Goal: Transaction & Acquisition: Download file/media

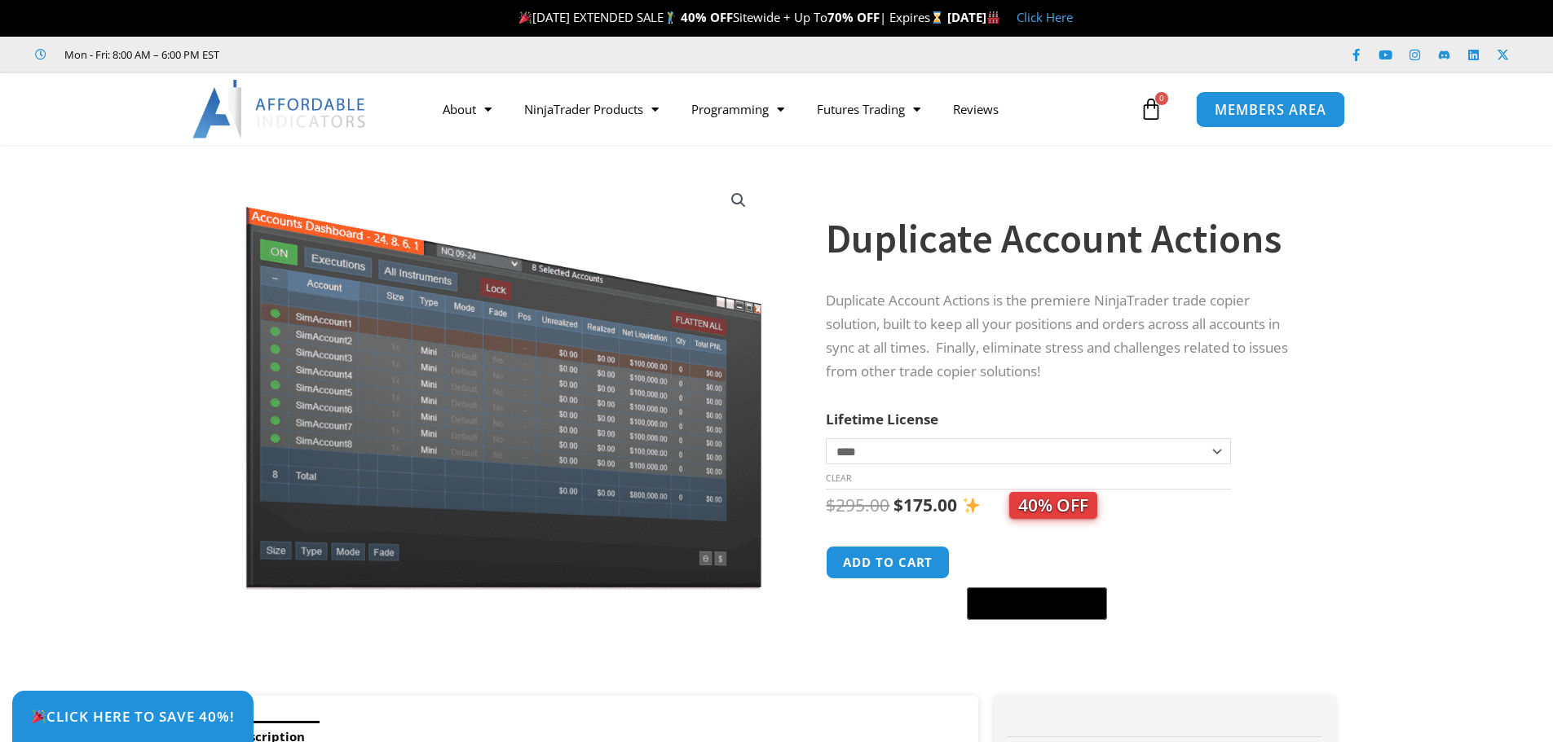
click at [1278, 105] on span "MEMBERS AREA" at bounding box center [1270, 110] width 112 height 14
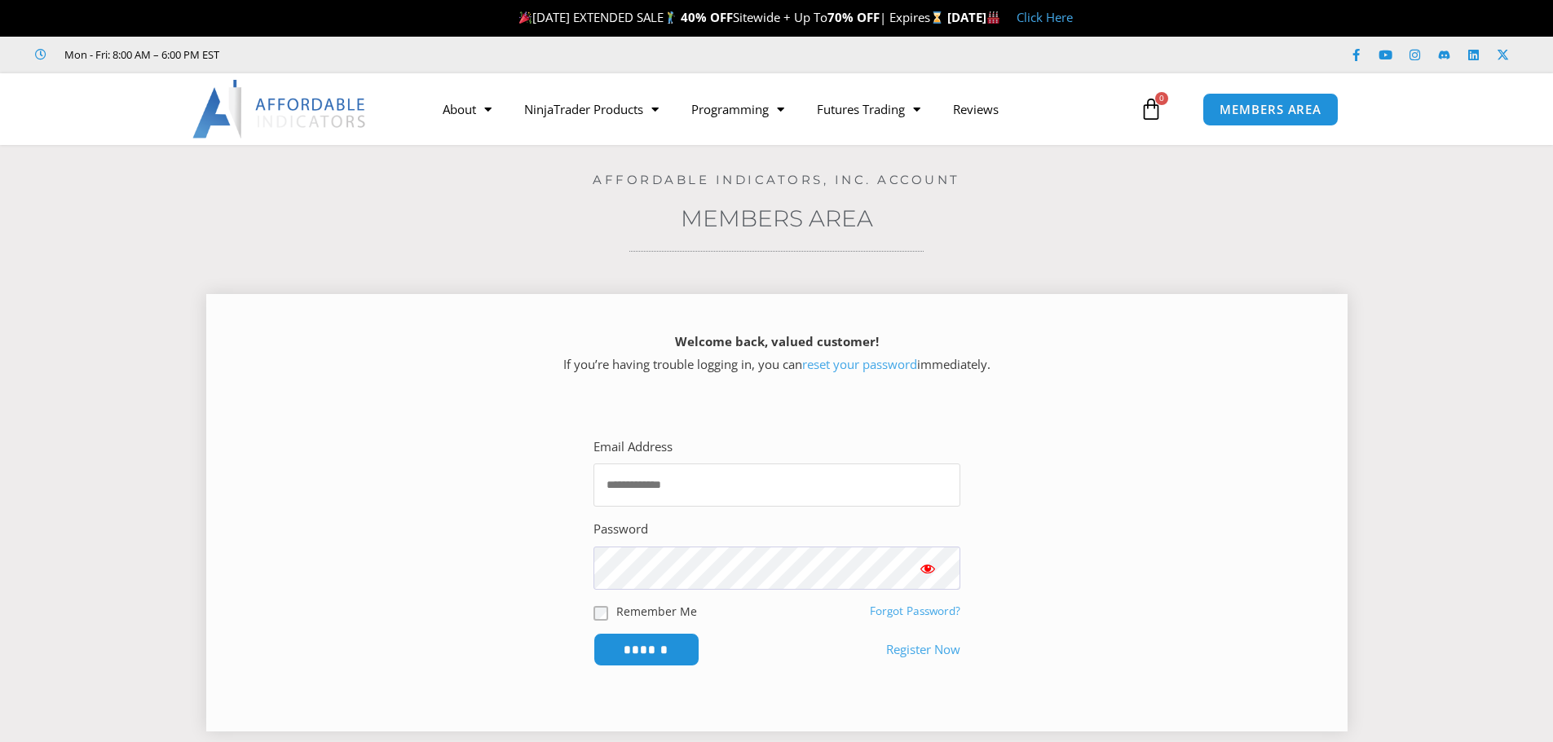
type input "**********"
click at [929, 568] on span "Show password" at bounding box center [927, 569] width 16 height 16
click at [643, 651] on input "******" at bounding box center [646, 649] width 112 height 35
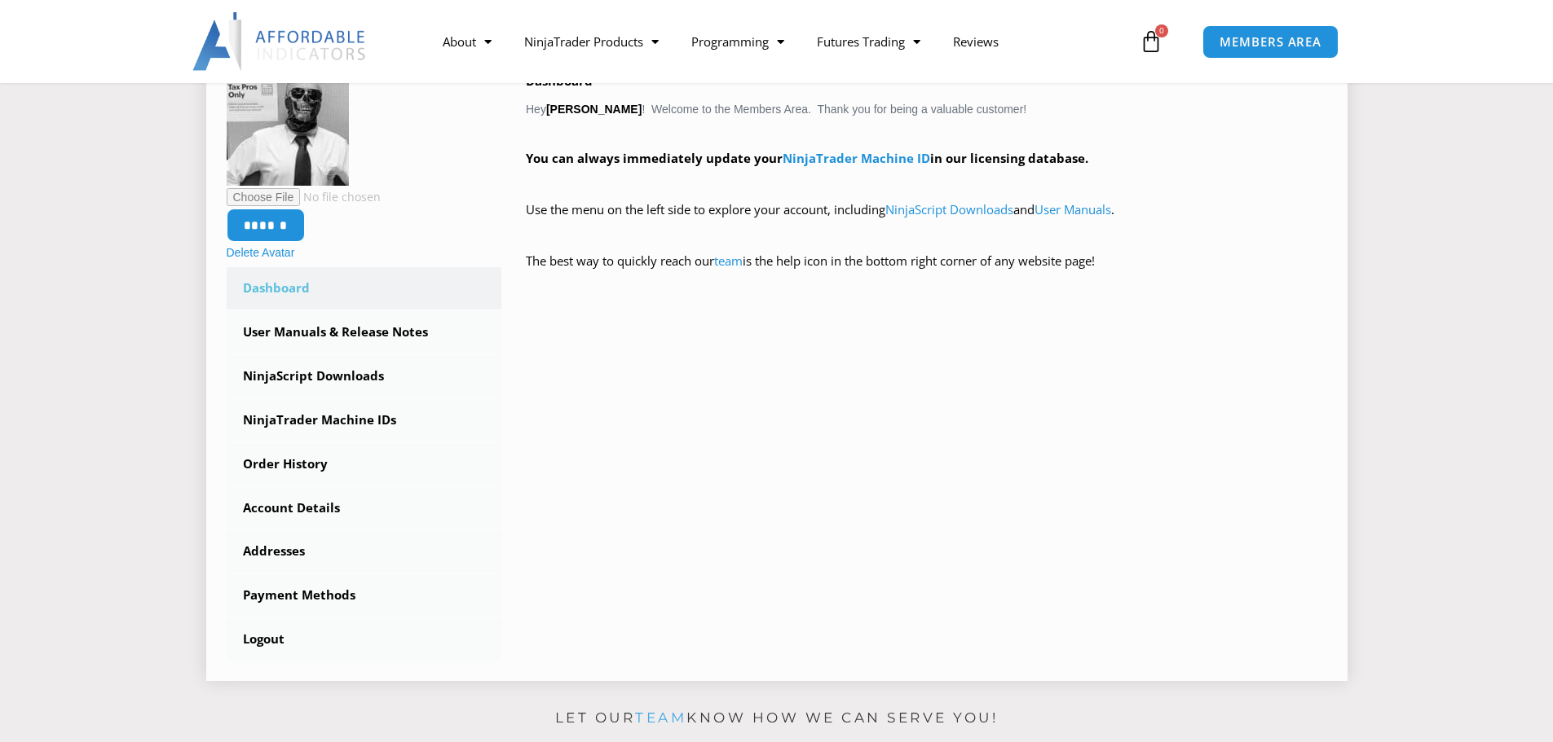
scroll to position [326, 0]
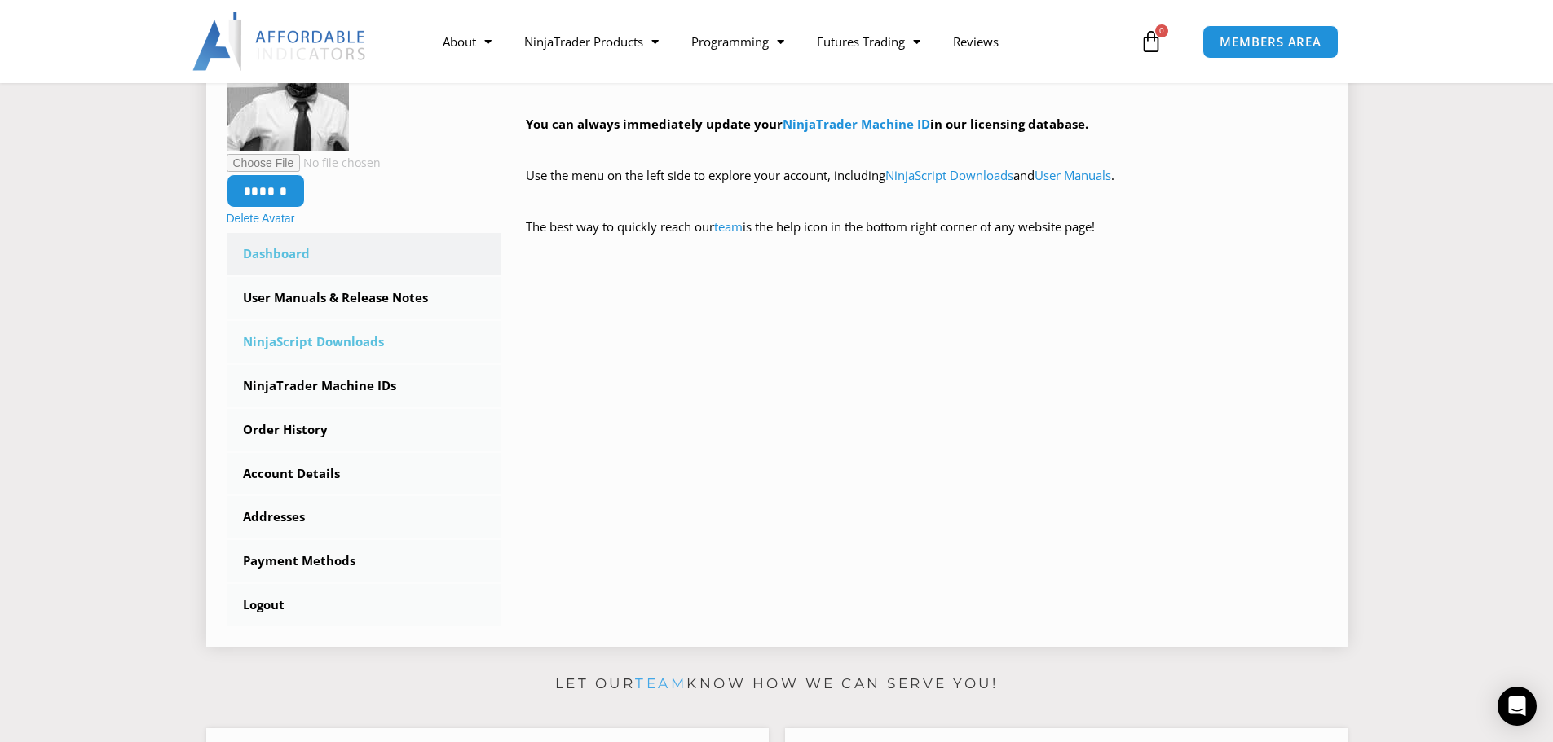
click at [336, 341] on link "NinjaScript Downloads" at bounding box center [364, 342] width 275 height 42
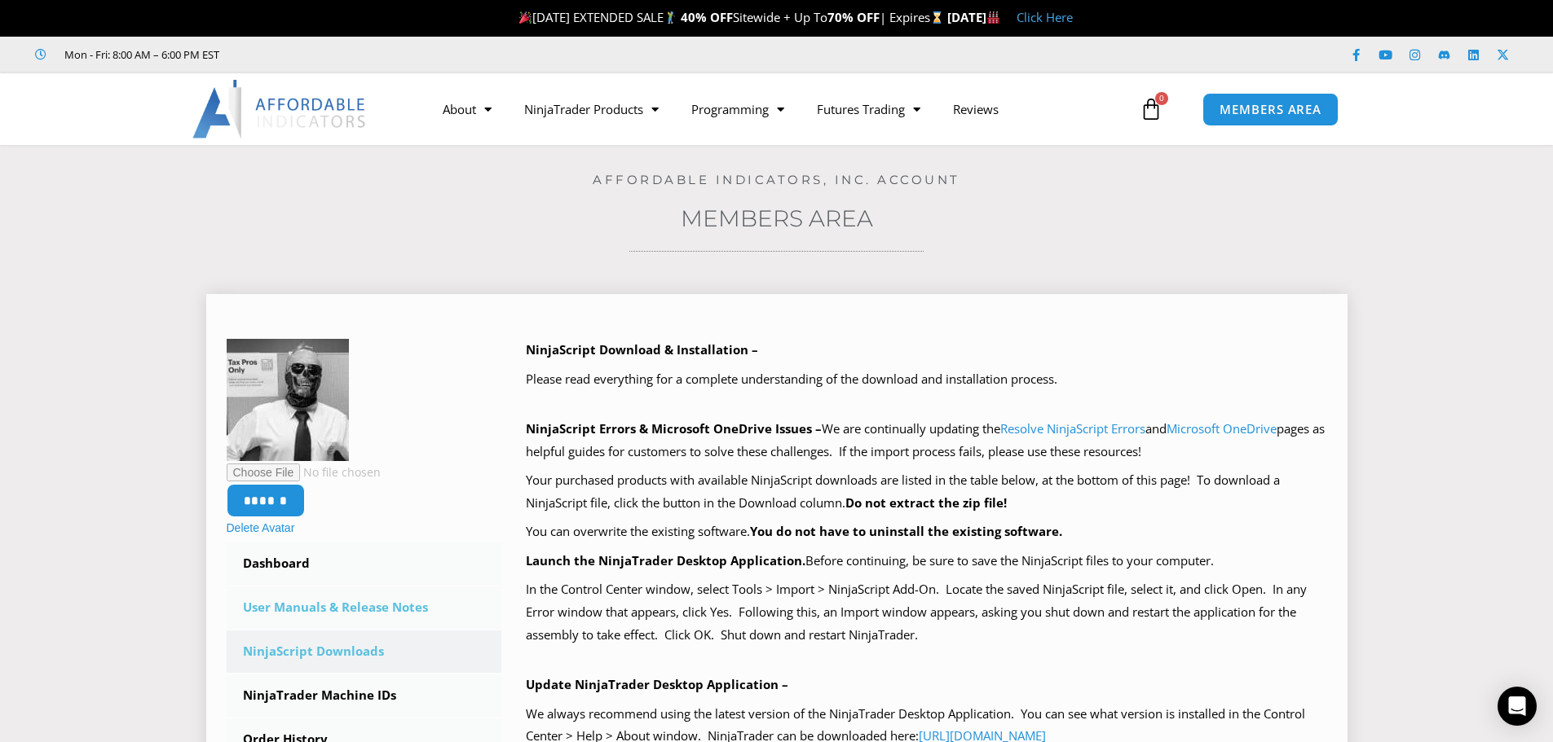
click at [368, 608] on link "User Manuals & Release Notes" at bounding box center [364, 608] width 275 height 42
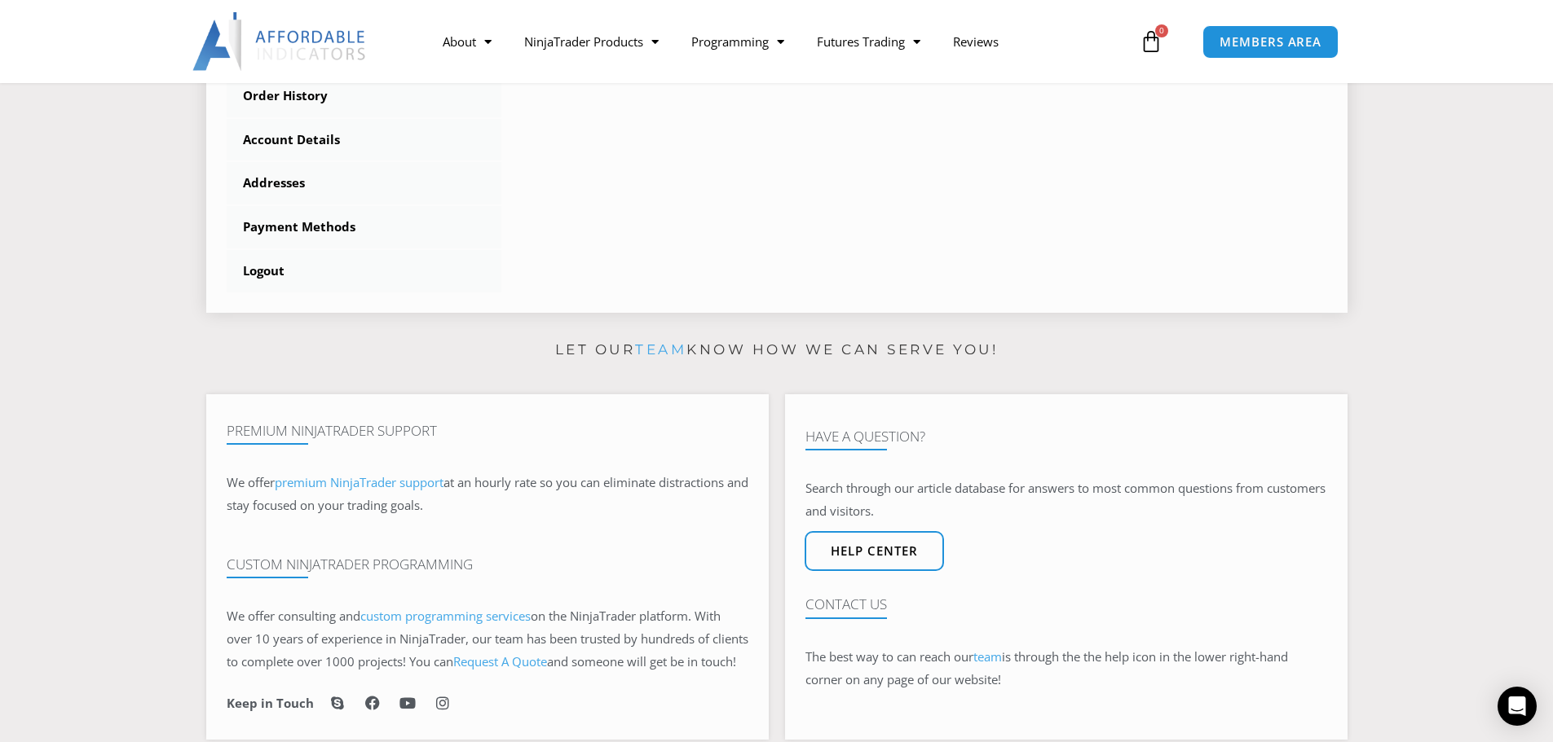
scroll to position [734, 0]
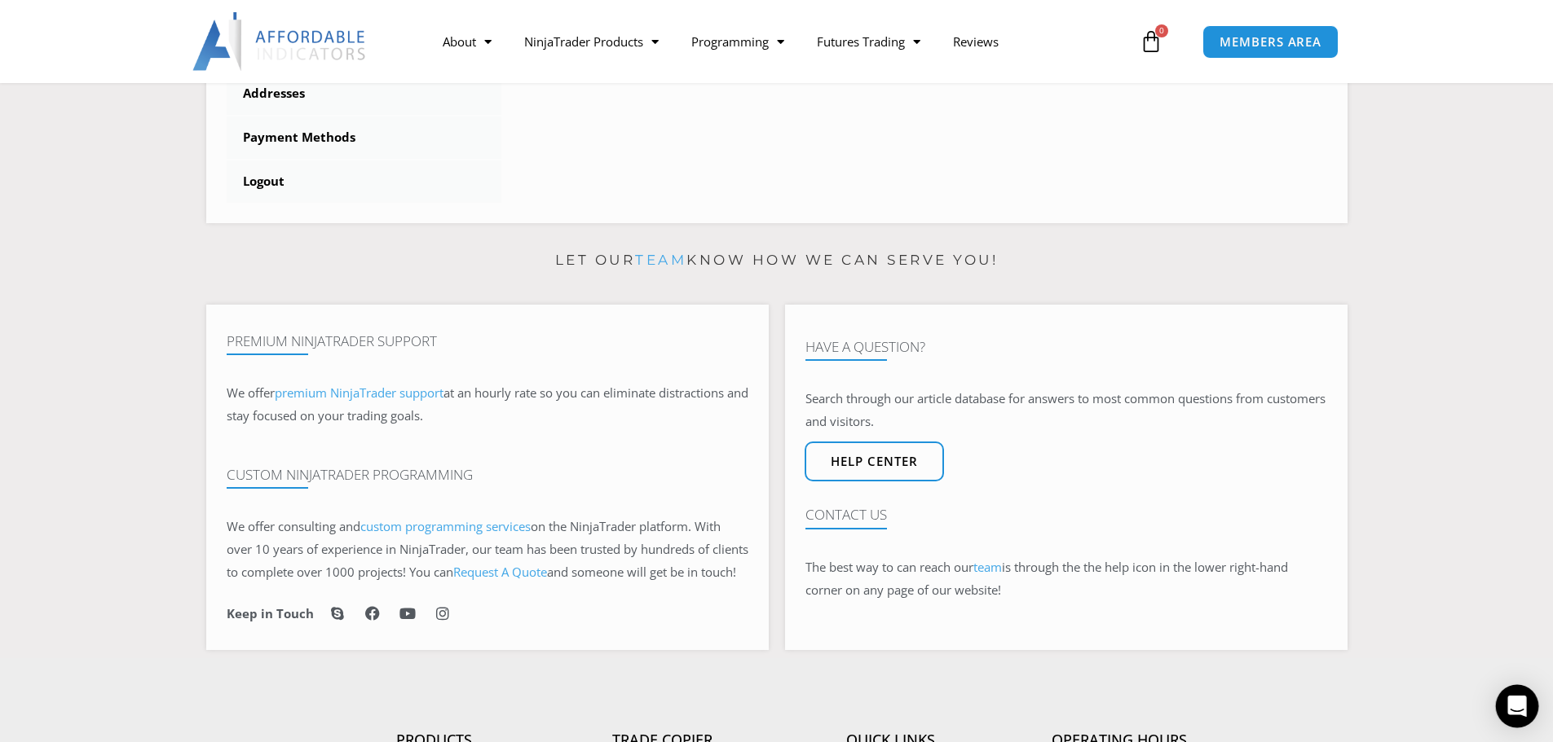
click at [1515, 705] on icon "Open Intercom Messenger" at bounding box center [1516, 706] width 19 height 21
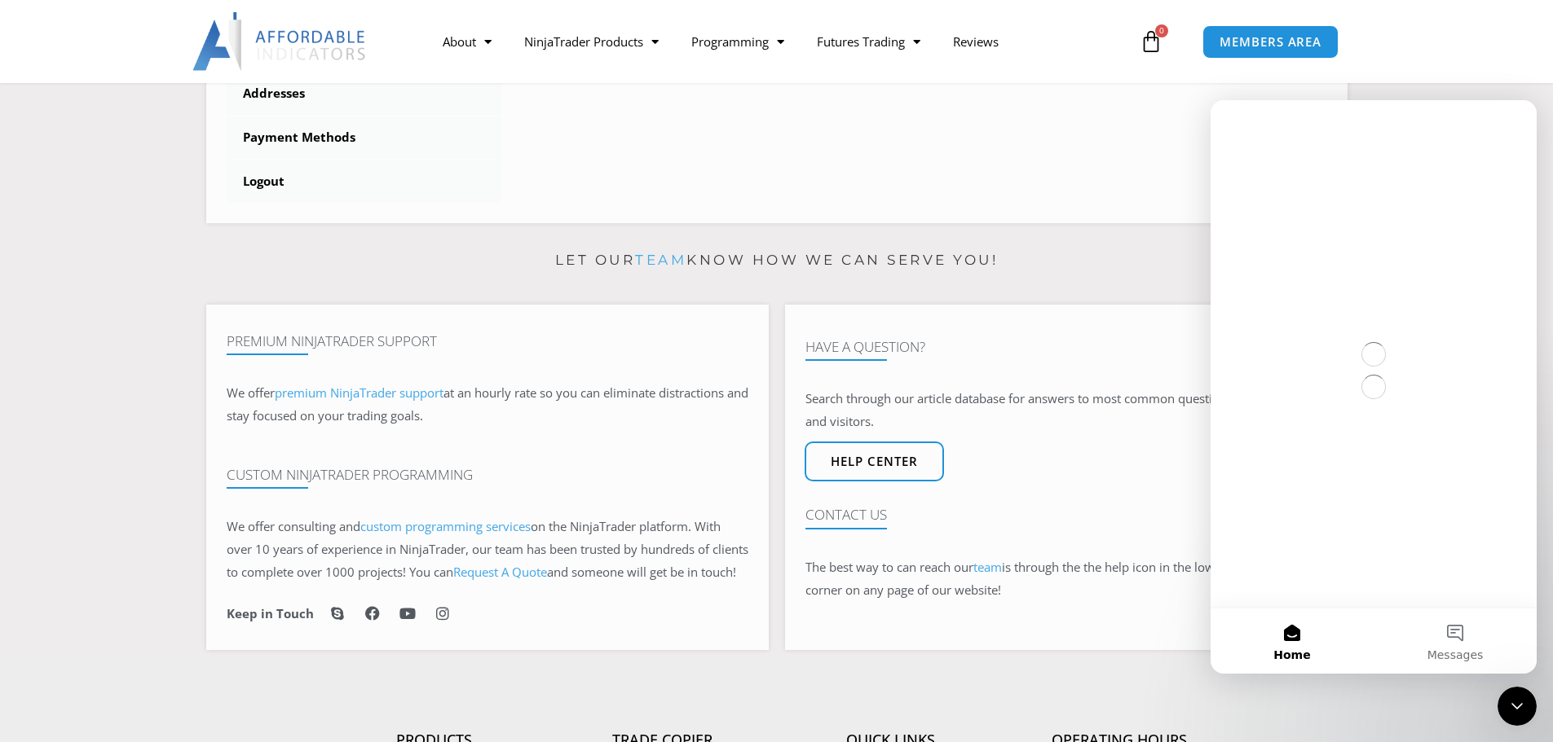
scroll to position [0, 0]
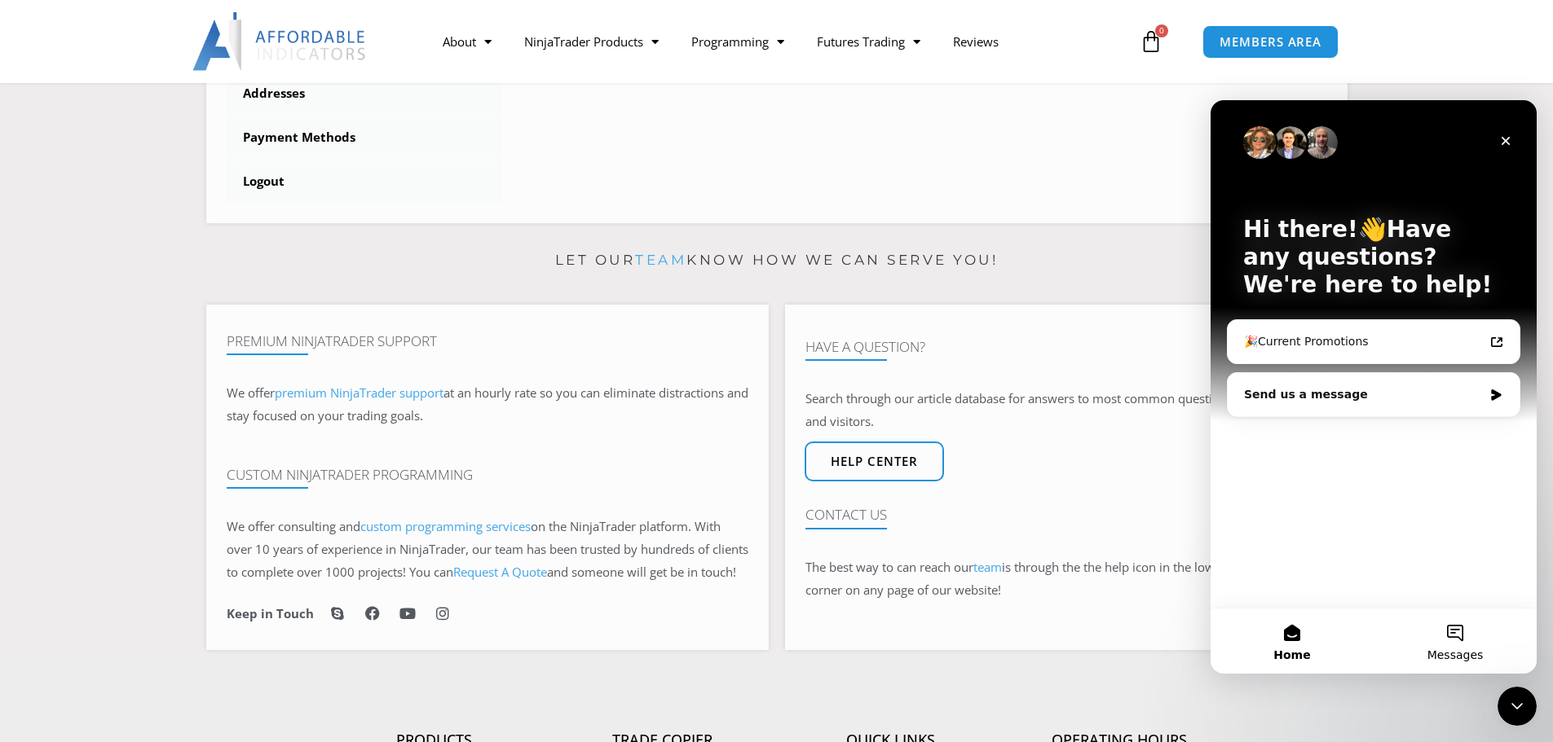
click at [1453, 630] on button "Messages" at bounding box center [1454, 641] width 163 height 65
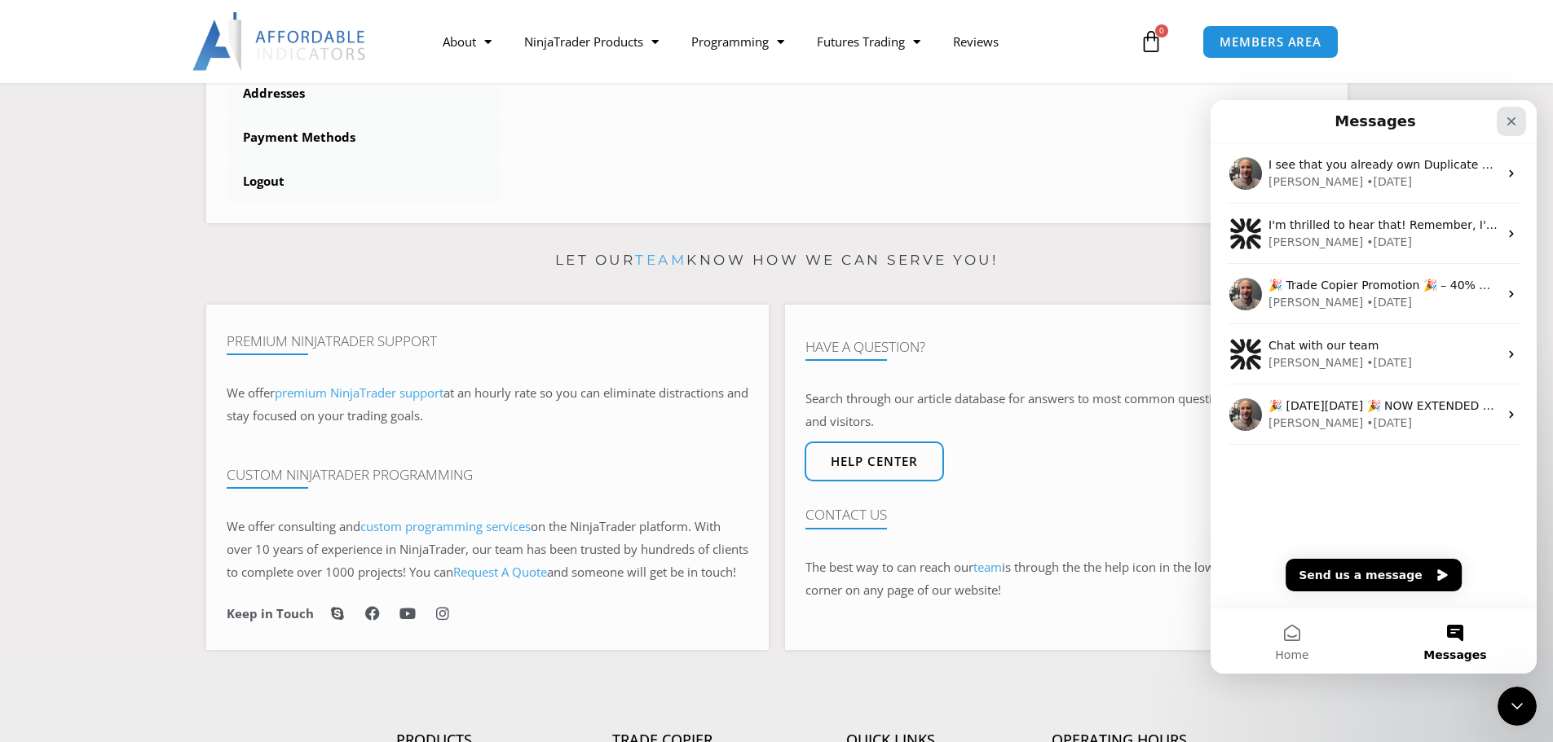
click at [1512, 121] on icon "Close" at bounding box center [1511, 121] width 9 height 9
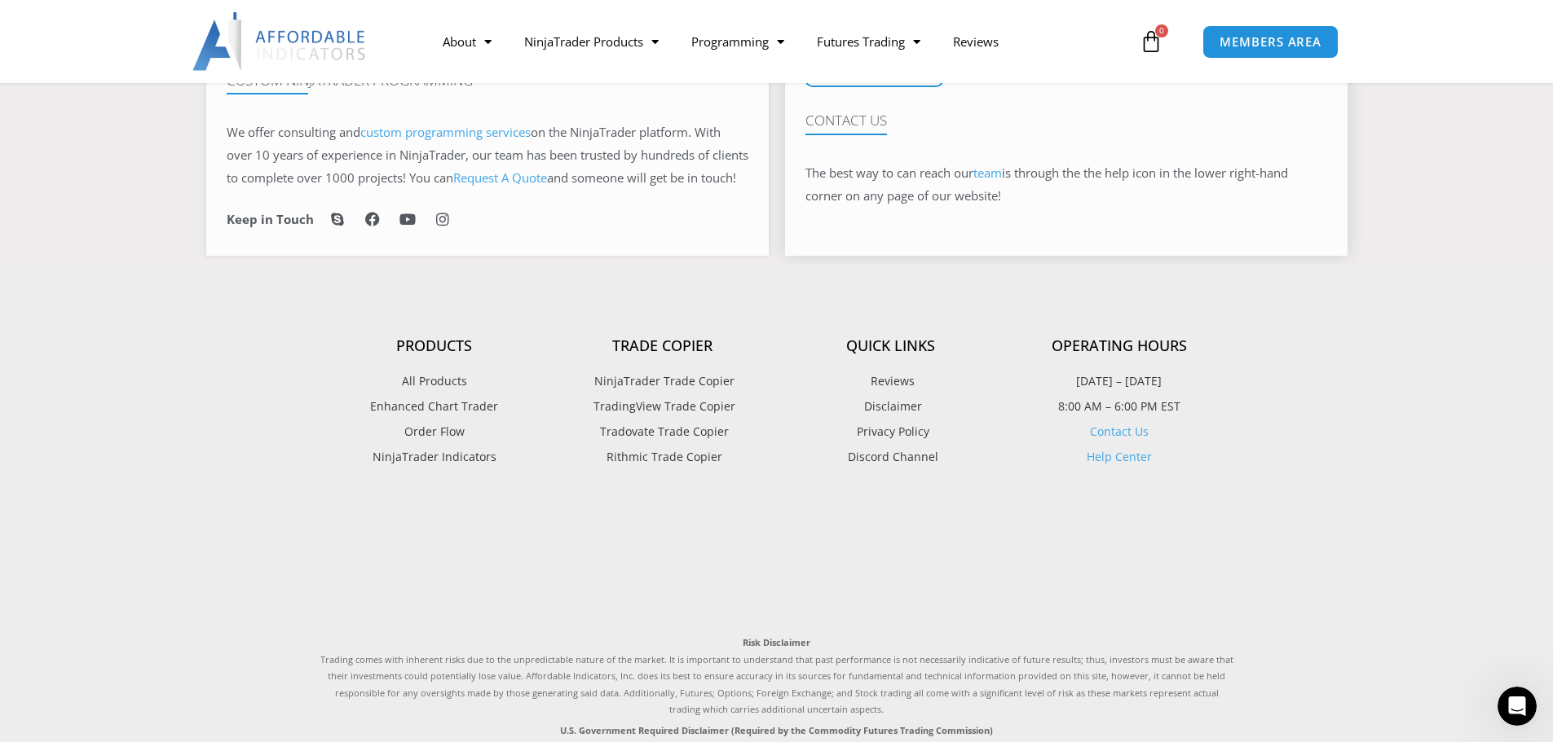
scroll to position [1223, 0]
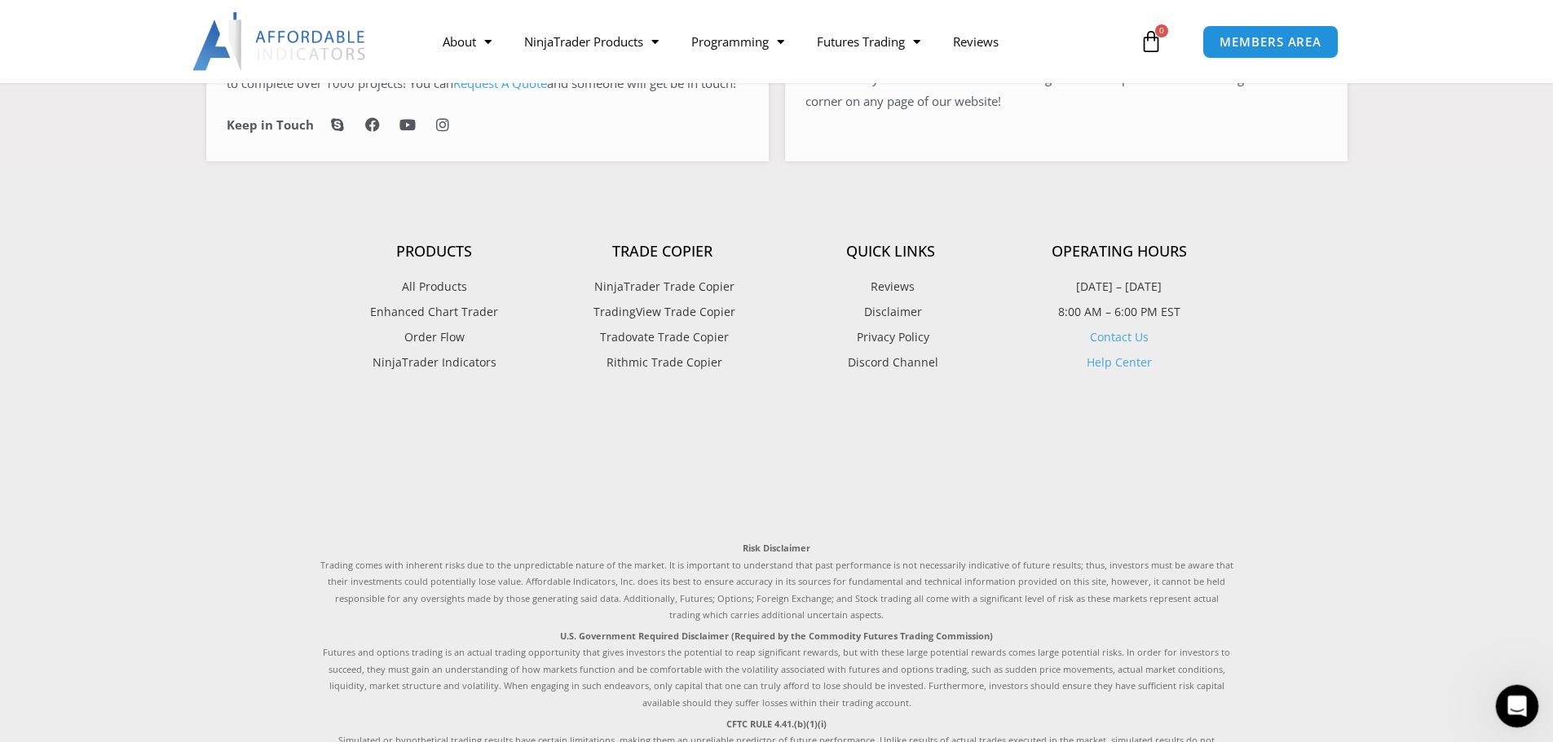
click at [1513, 703] on icon "Open Intercom Messenger" at bounding box center [1514, 704] width 27 height 27
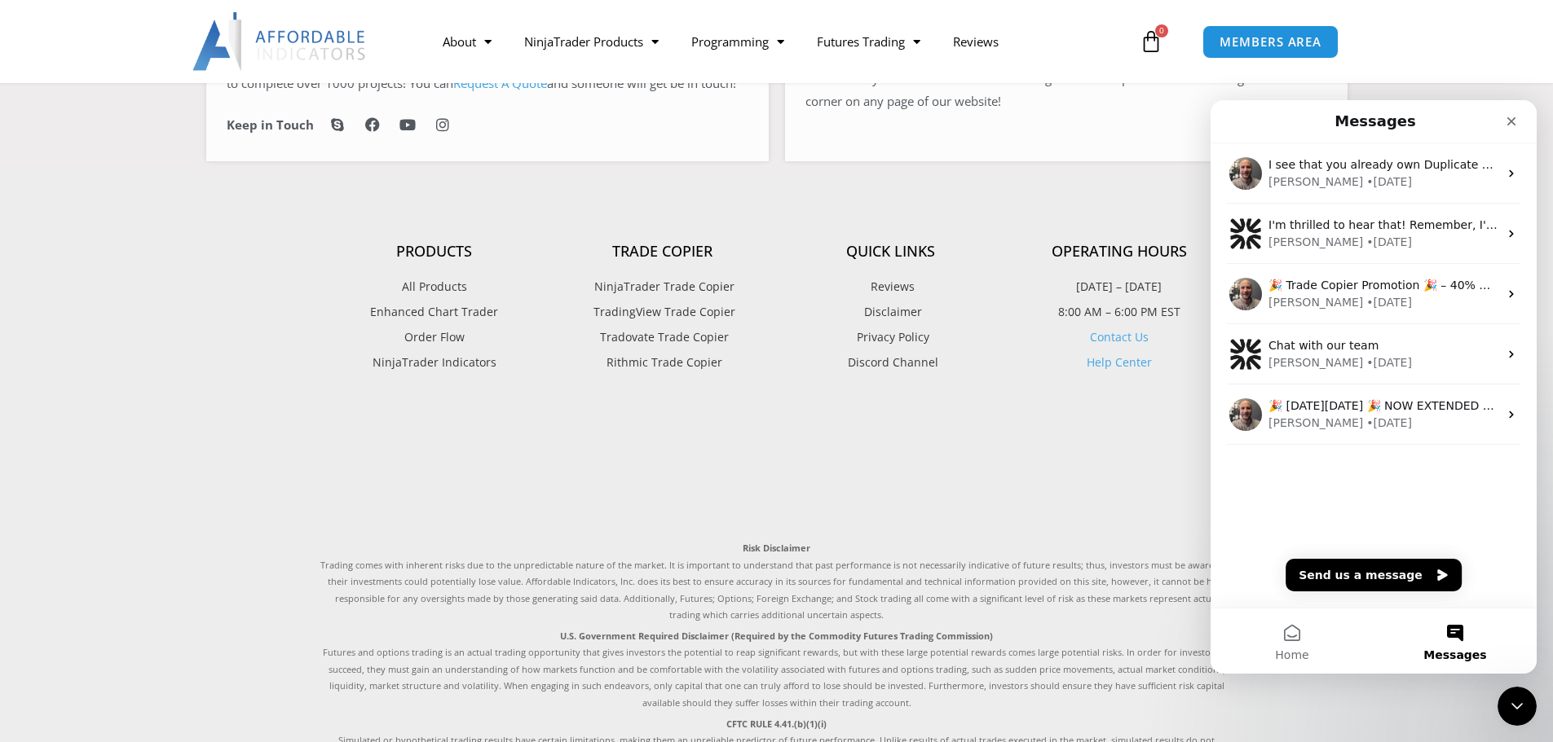
click at [1452, 631] on button "Messages" at bounding box center [1454, 641] width 163 height 65
click at [1386, 571] on button "Send us a message" at bounding box center [1373, 575] width 176 height 33
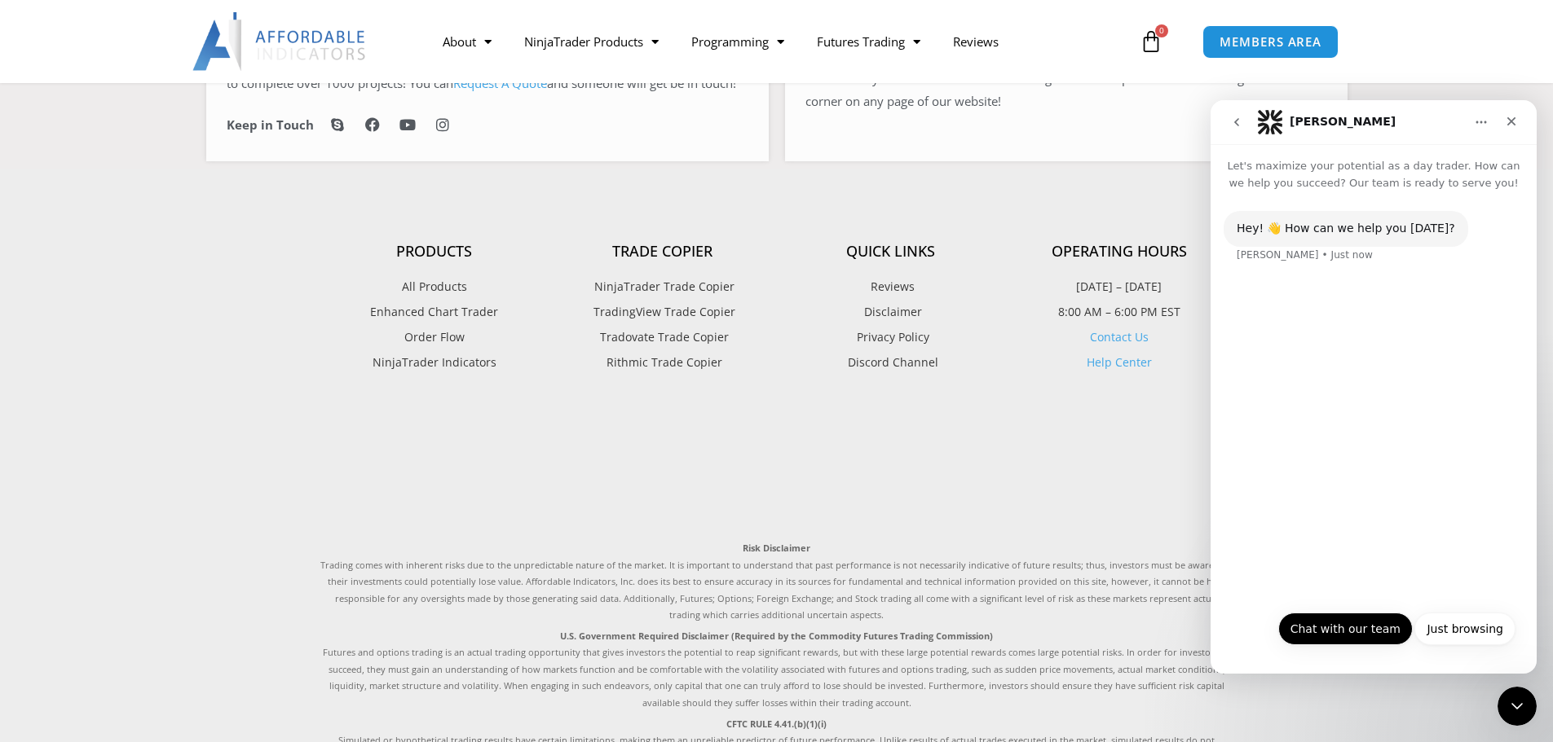
click at [1362, 628] on button "Chat with our team" at bounding box center [1345, 629] width 134 height 33
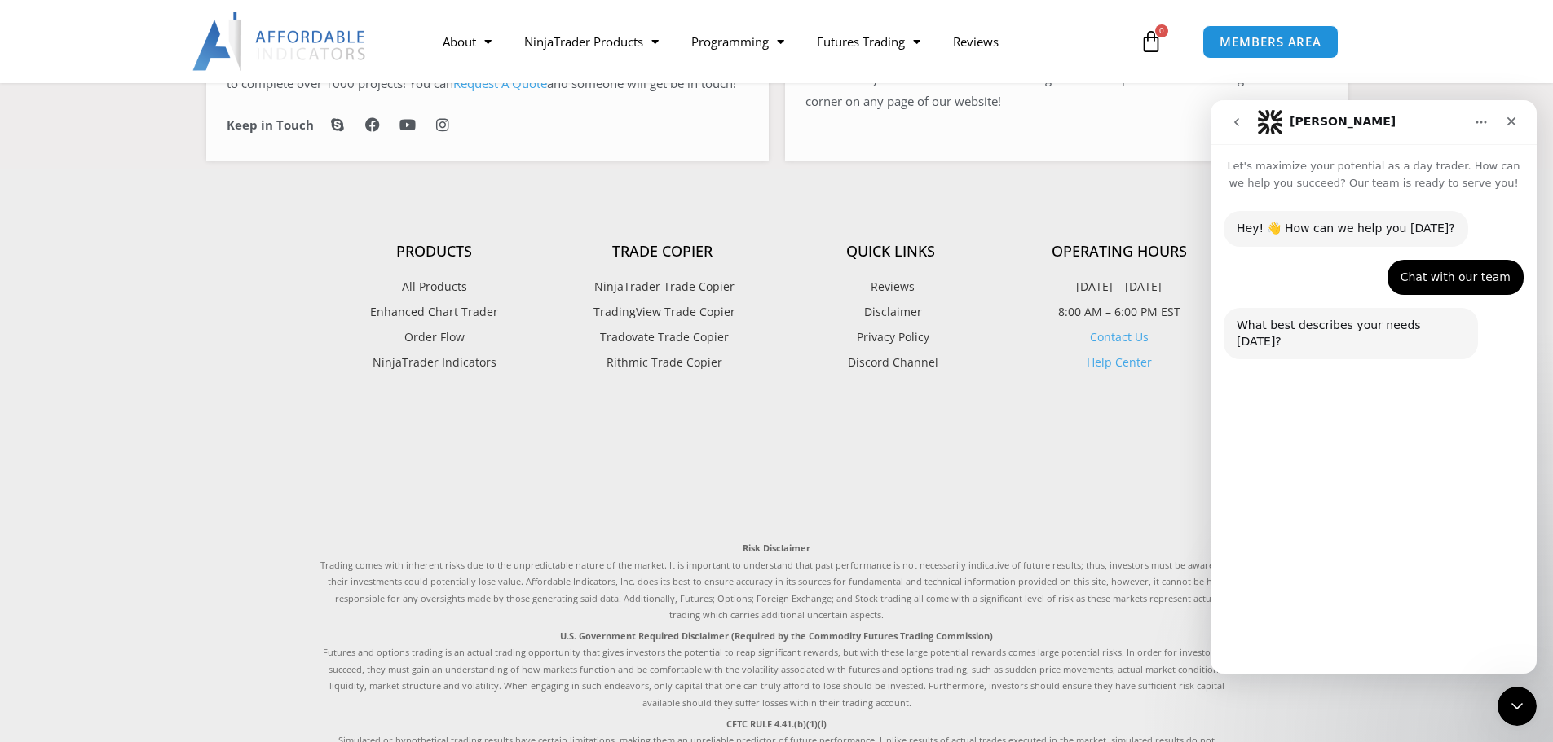
click at [1349, 594] on button "Technical Support" at bounding box center [1329, 590] width 126 height 33
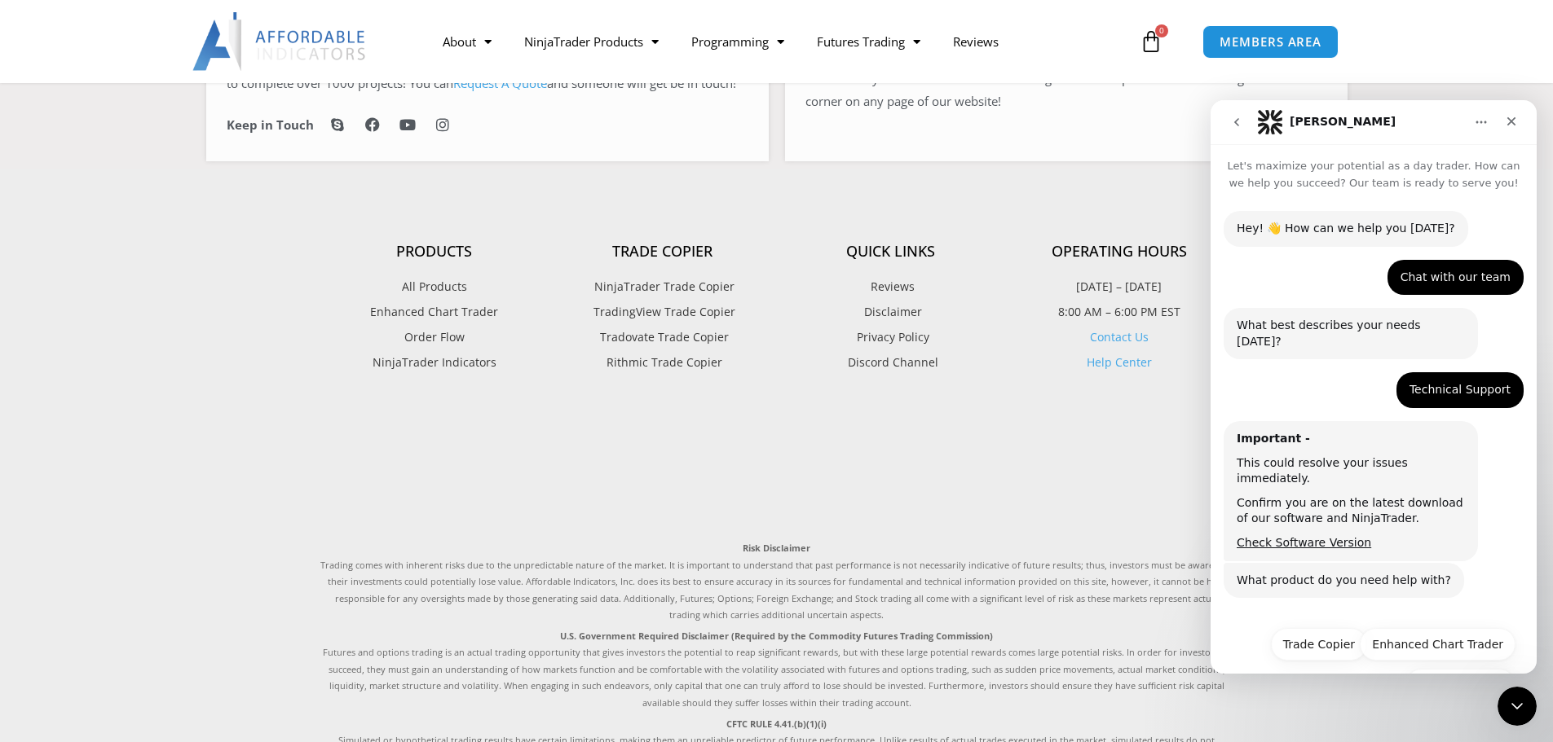
scroll to position [23, 0]
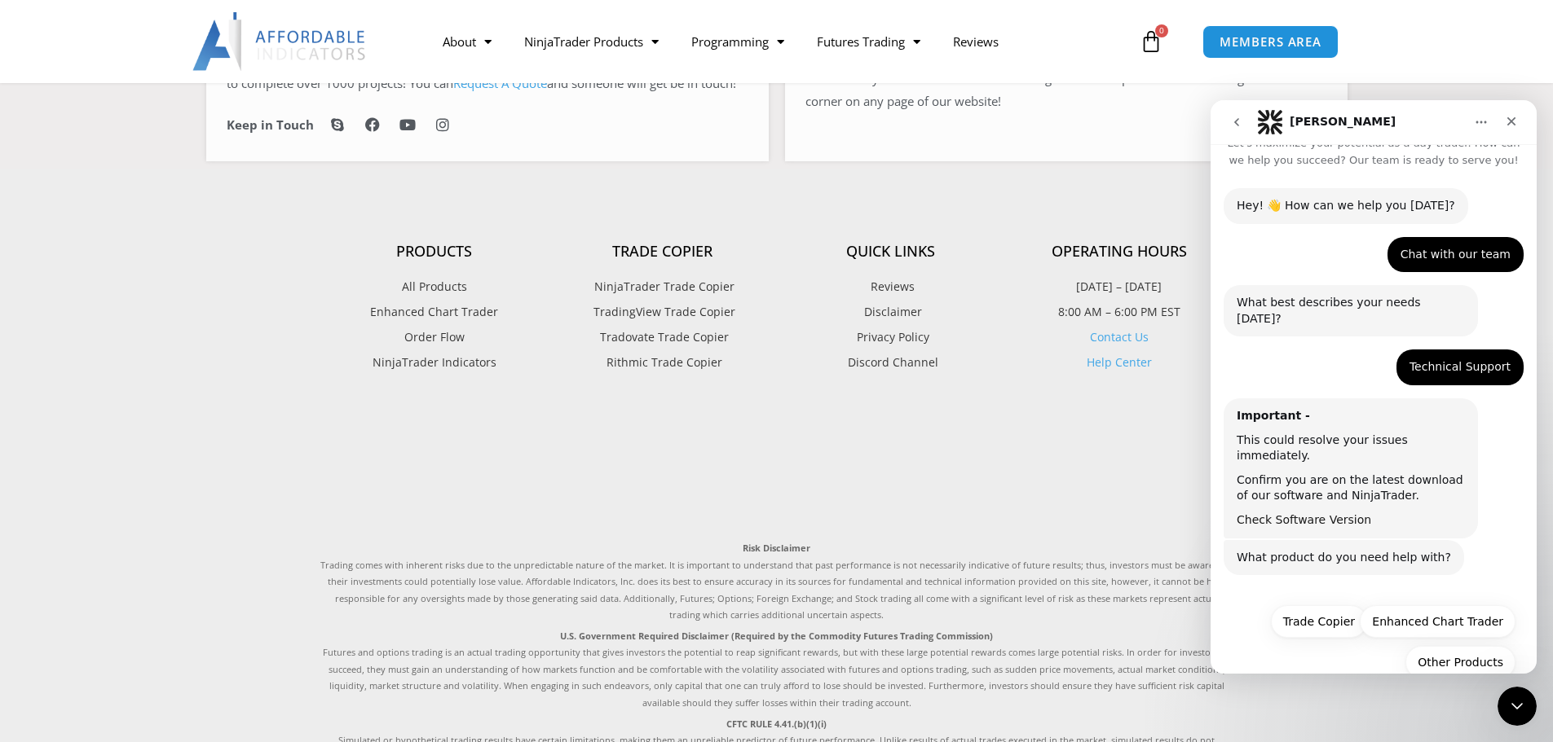
click at [1293, 513] on link "Check Software Version" at bounding box center [1303, 519] width 134 height 13
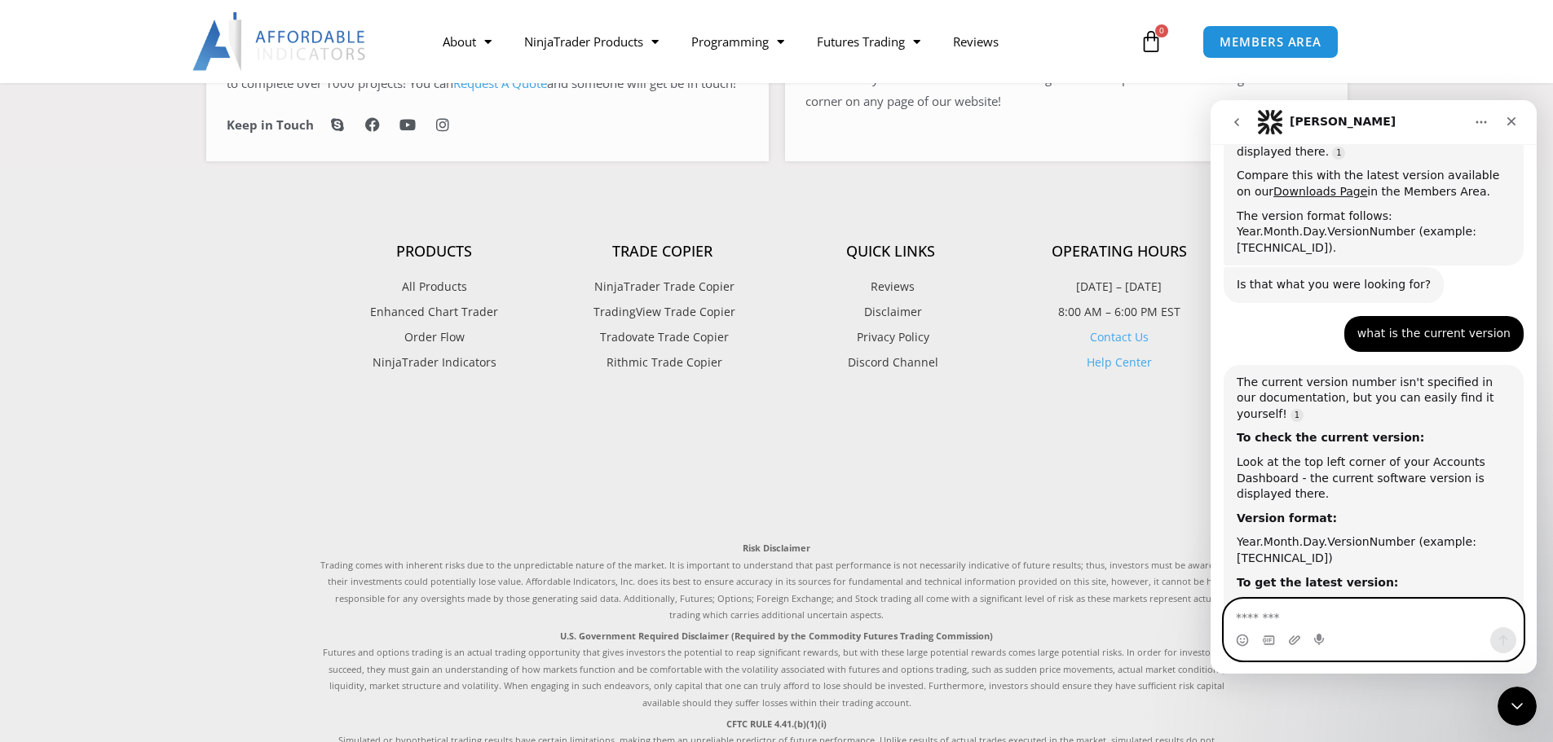
scroll to position [2, 0]
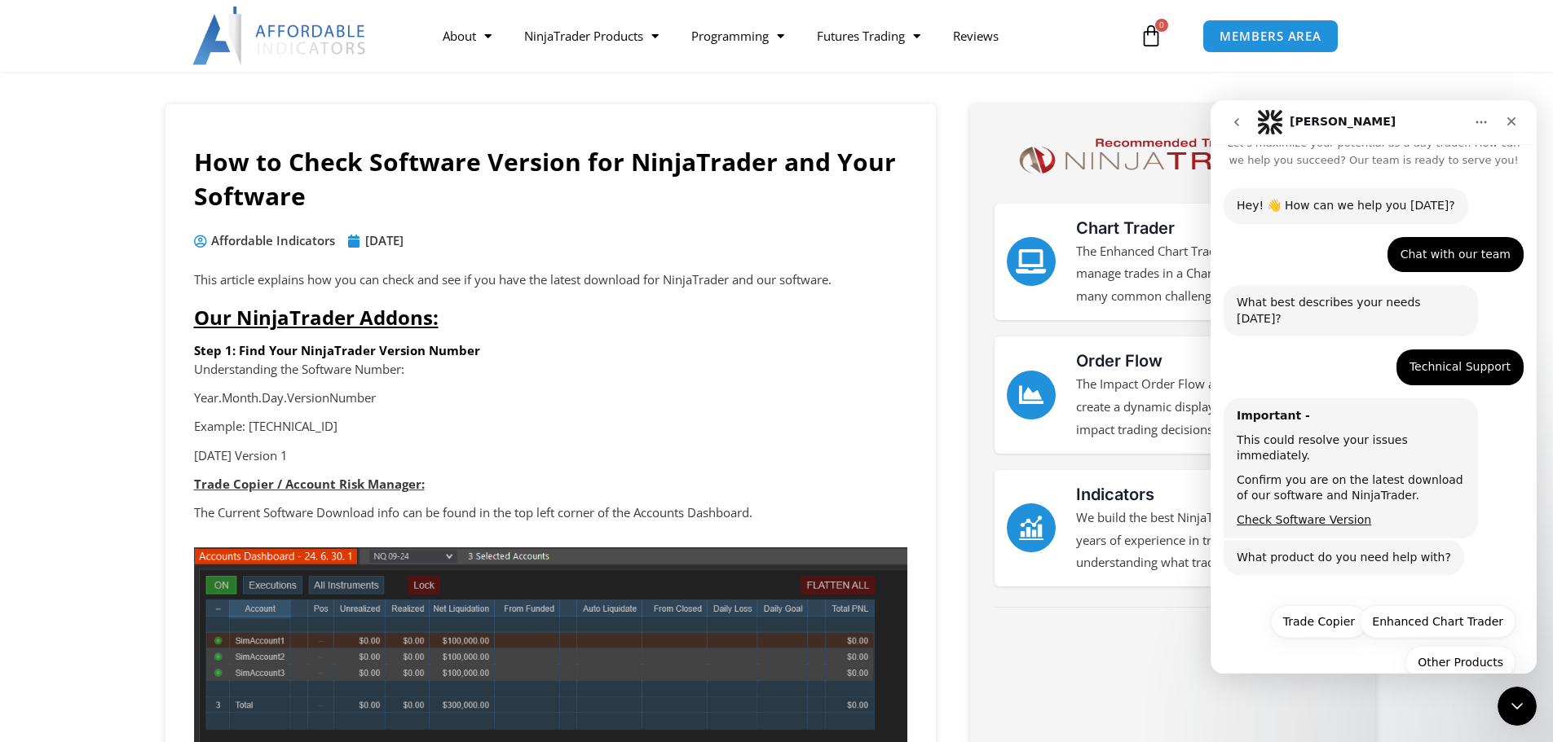
scroll to position [163, 0]
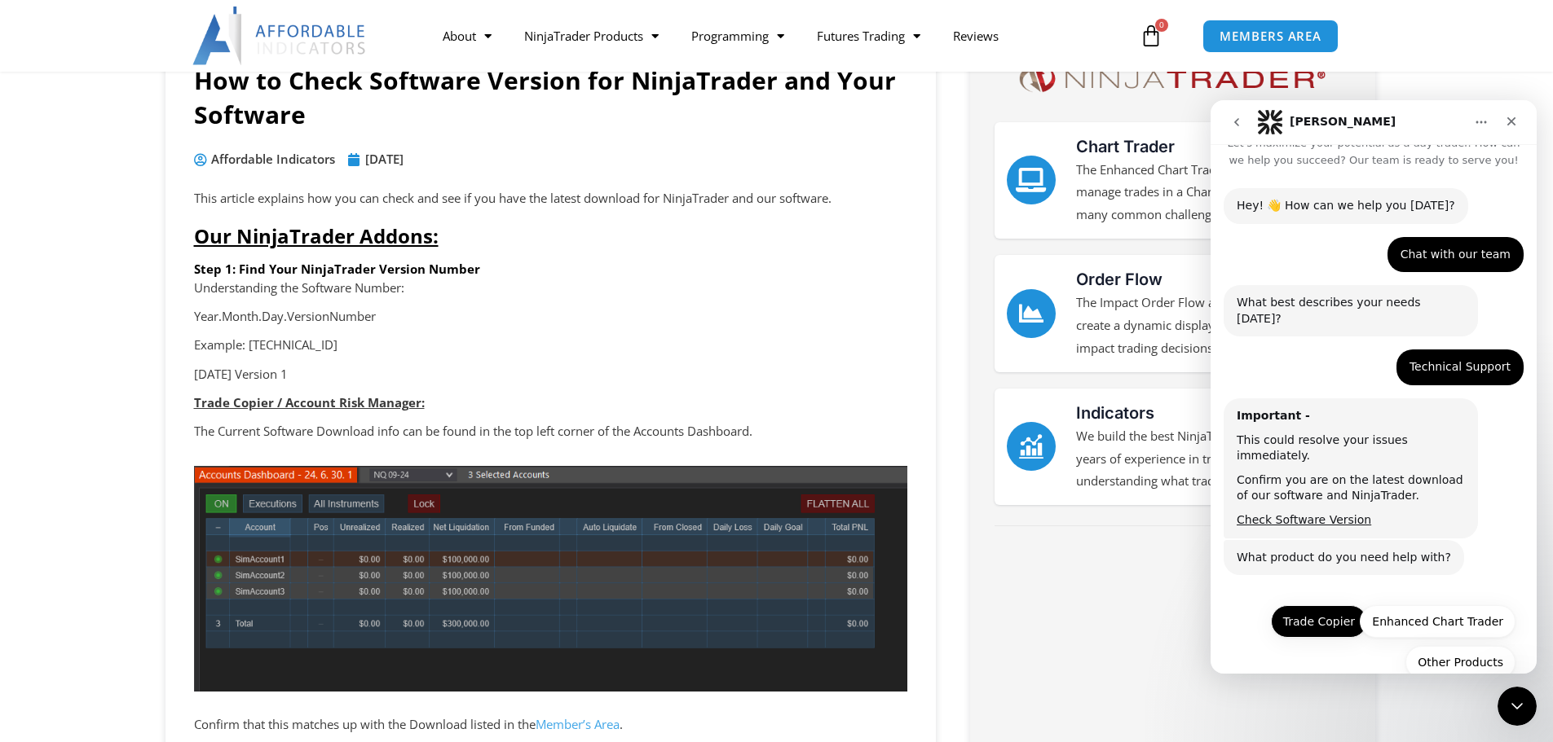
click at [1312, 606] on button "Trade Copier" at bounding box center [1319, 622] width 96 height 33
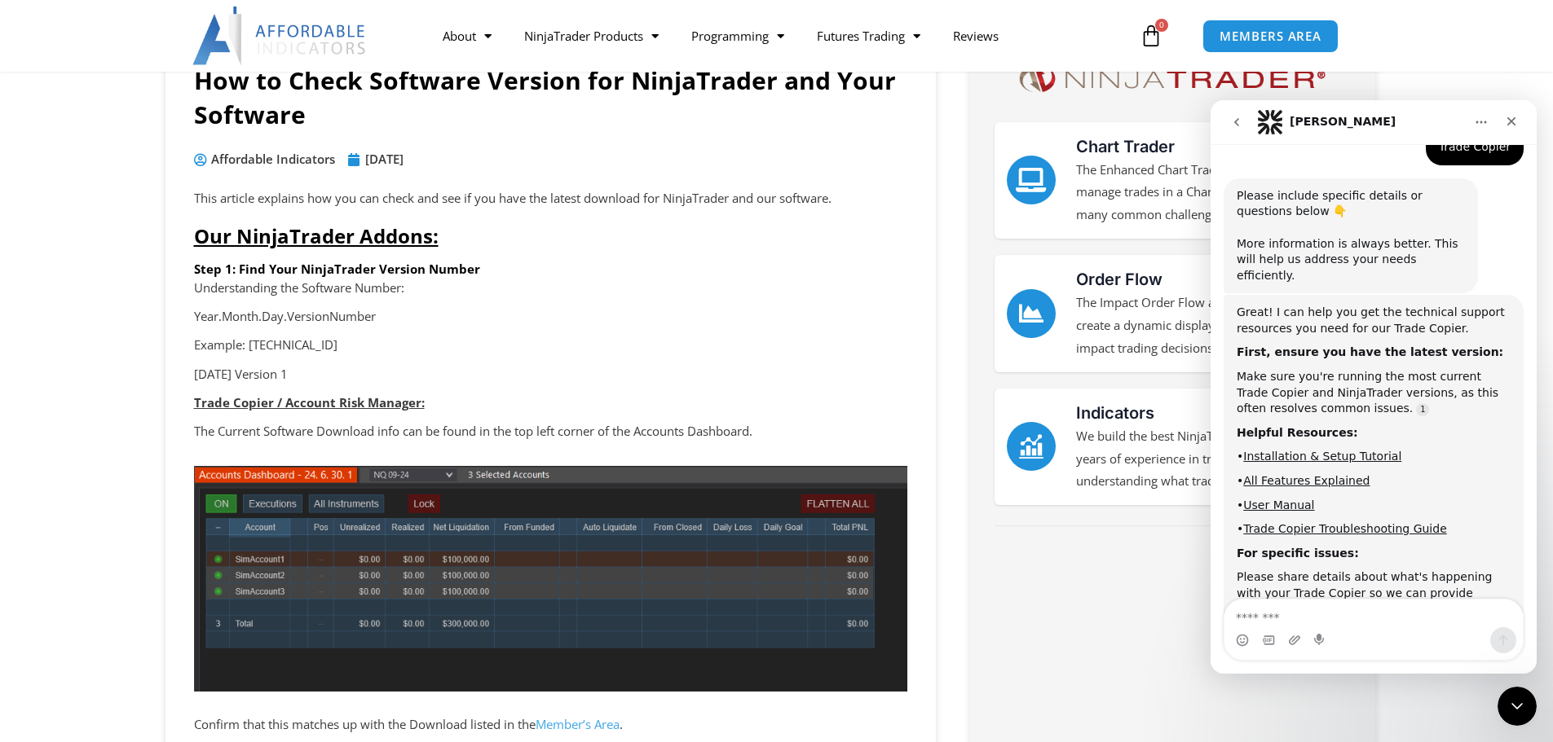
scroll to position [533, 0]
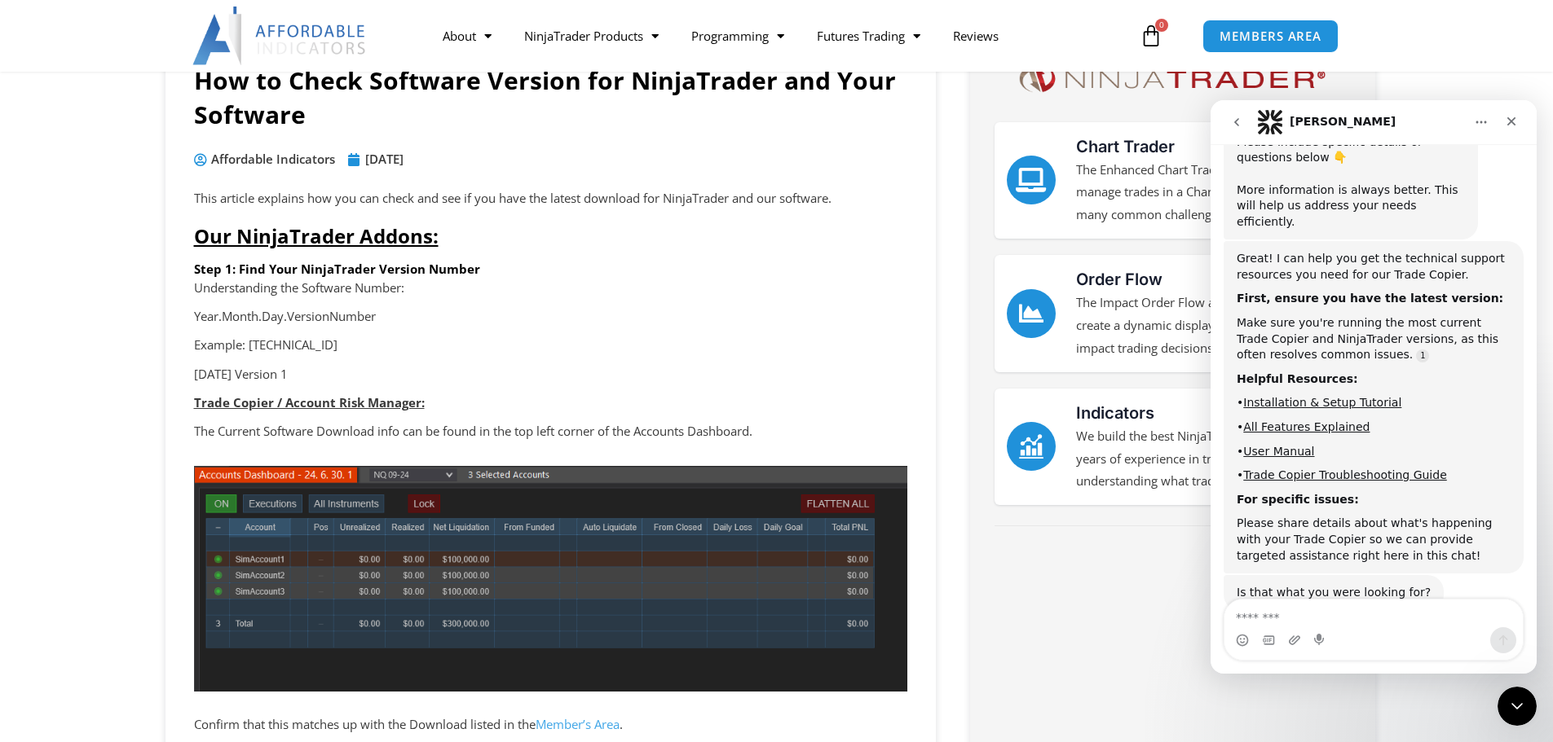
click at [1285, 621] on textarea "Message…" at bounding box center [1373, 614] width 298 height 28
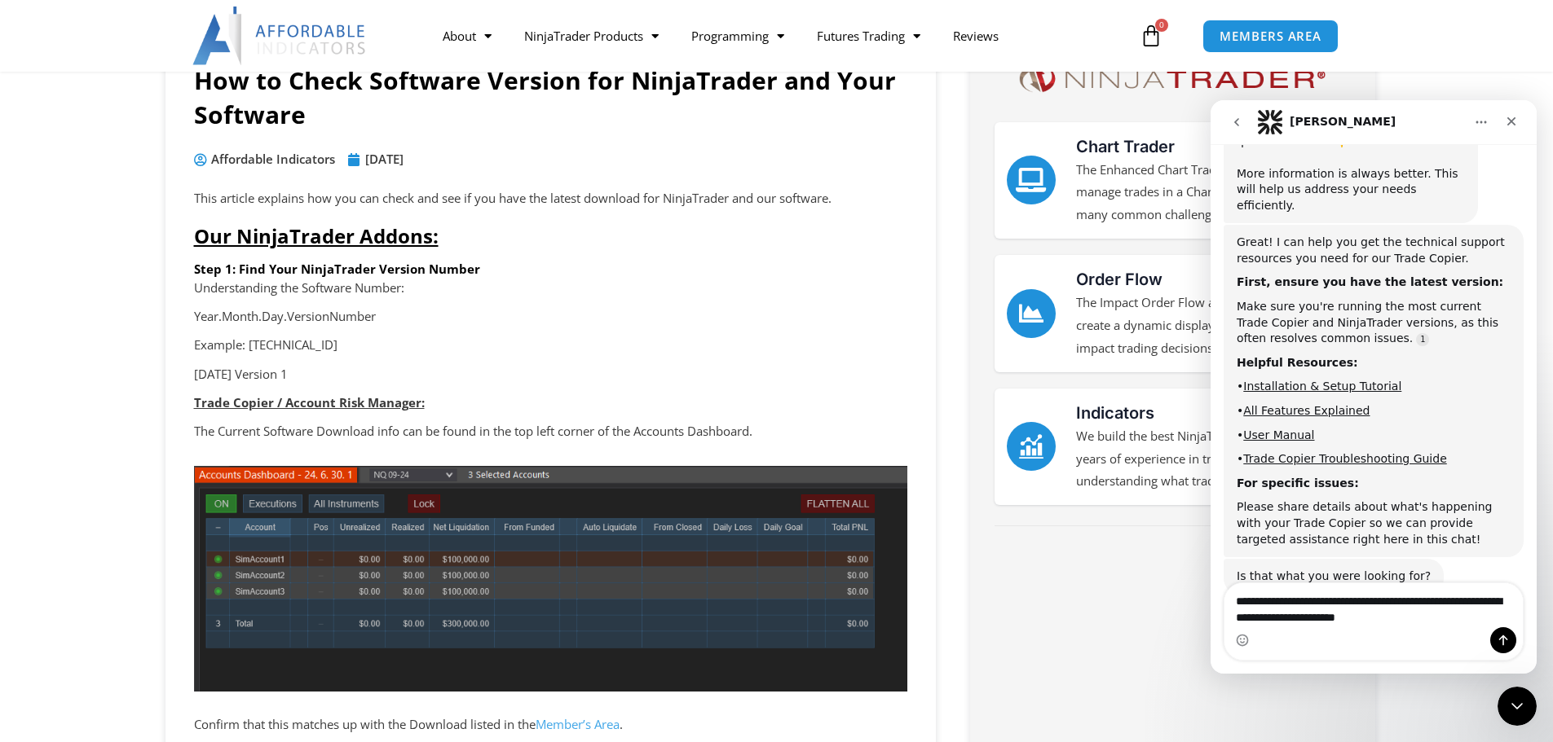
type textarea "**********"
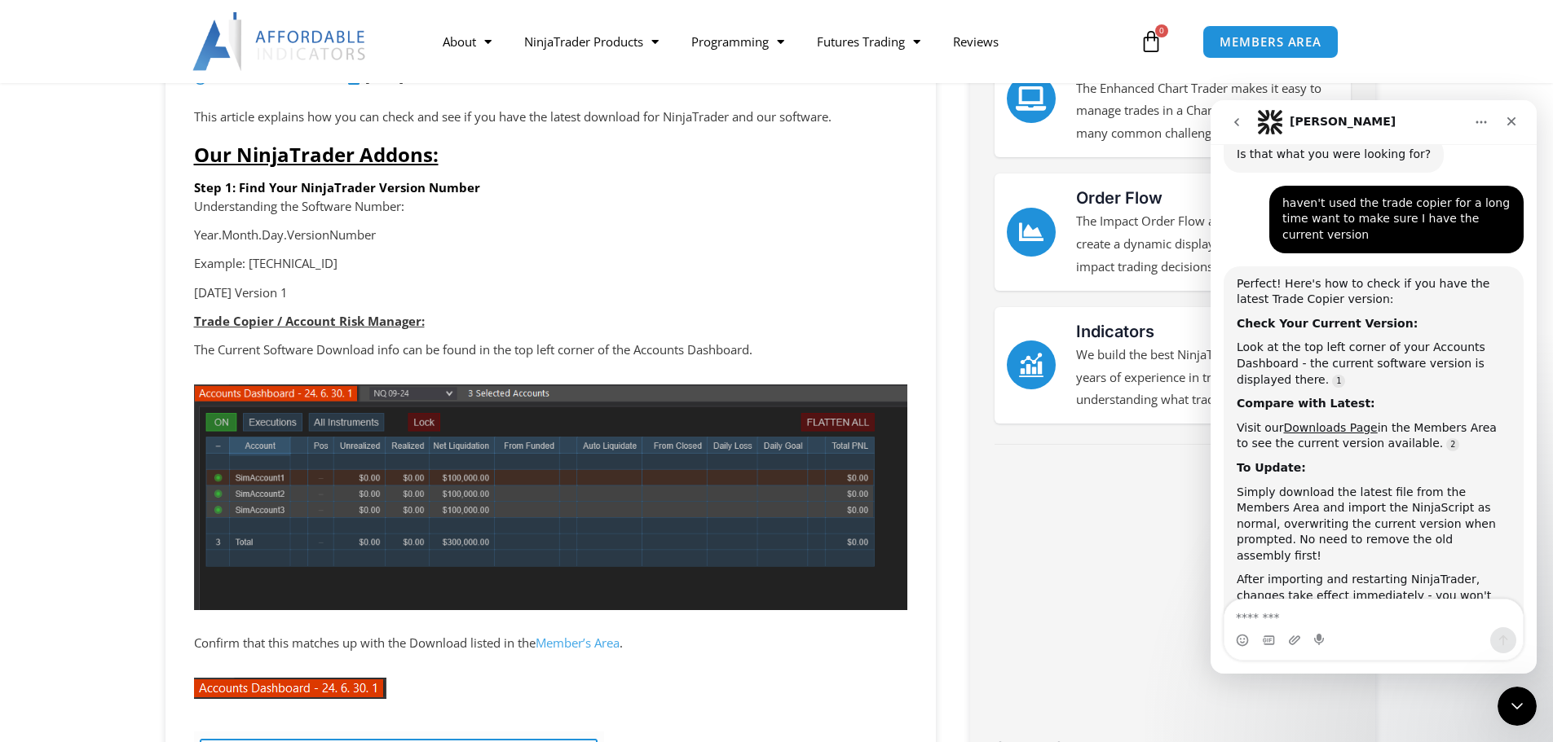
scroll to position [996, 0]
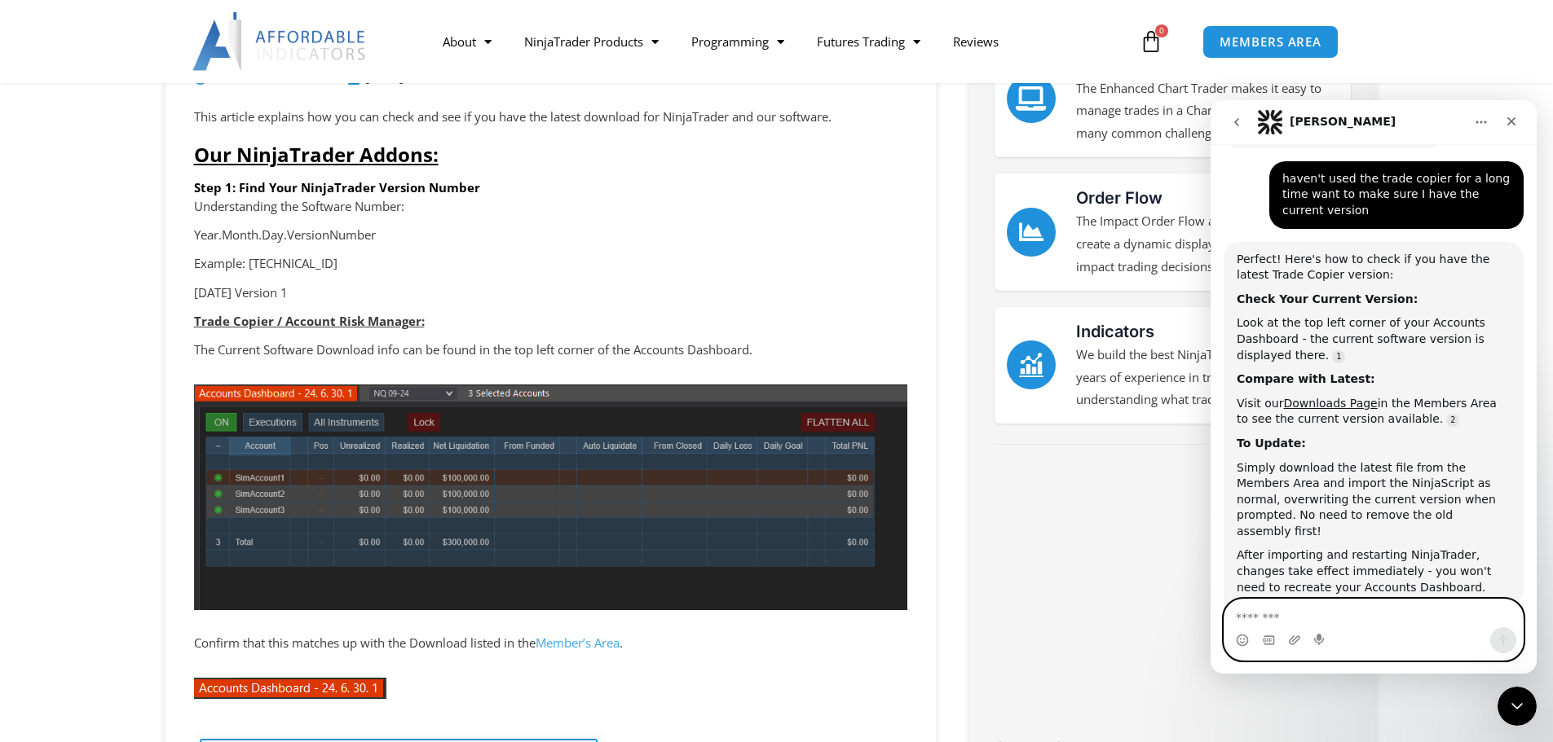
click at [1290, 619] on textarea "Message…" at bounding box center [1373, 614] width 298 height 28
type textarea "**********"
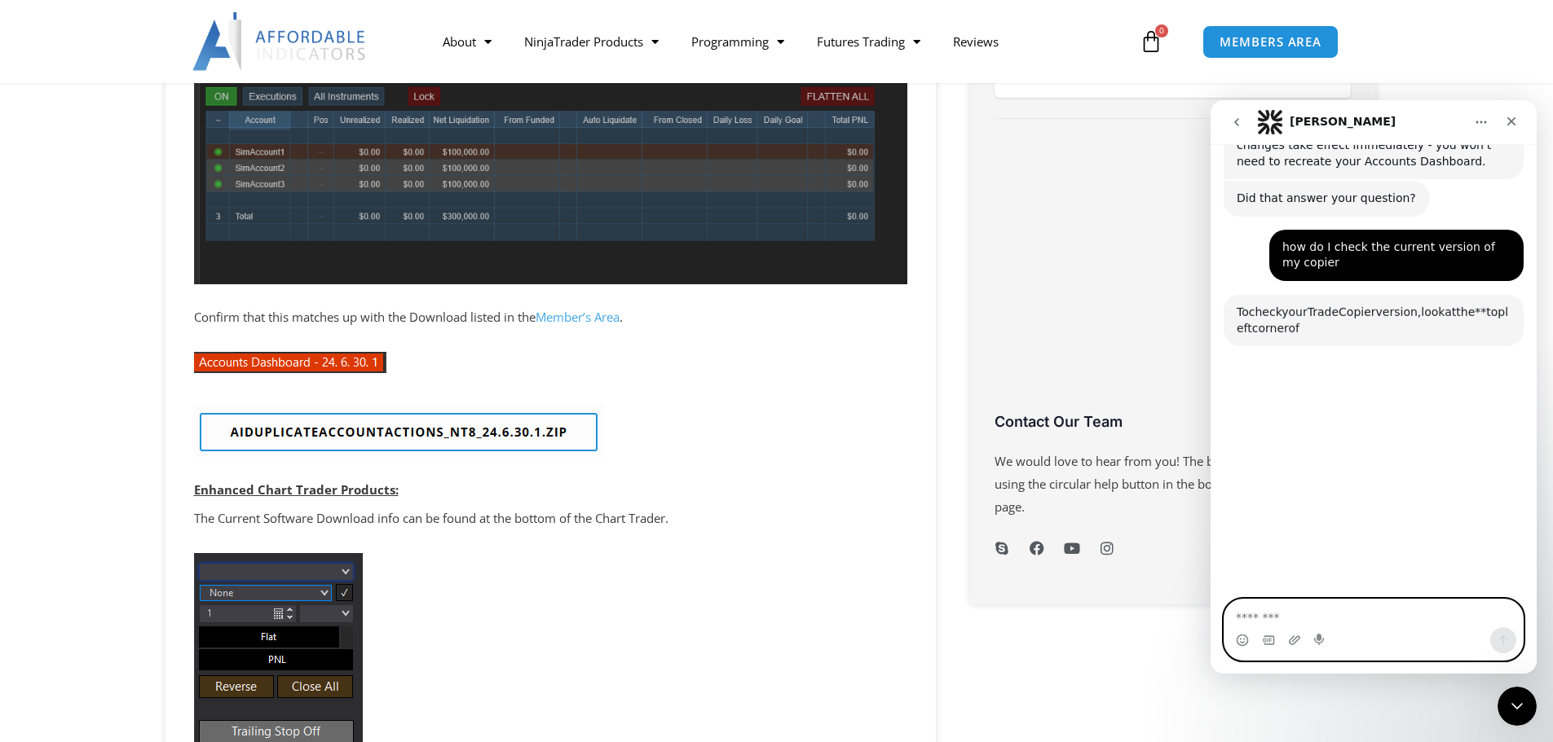
scroll to position [1434, 0]
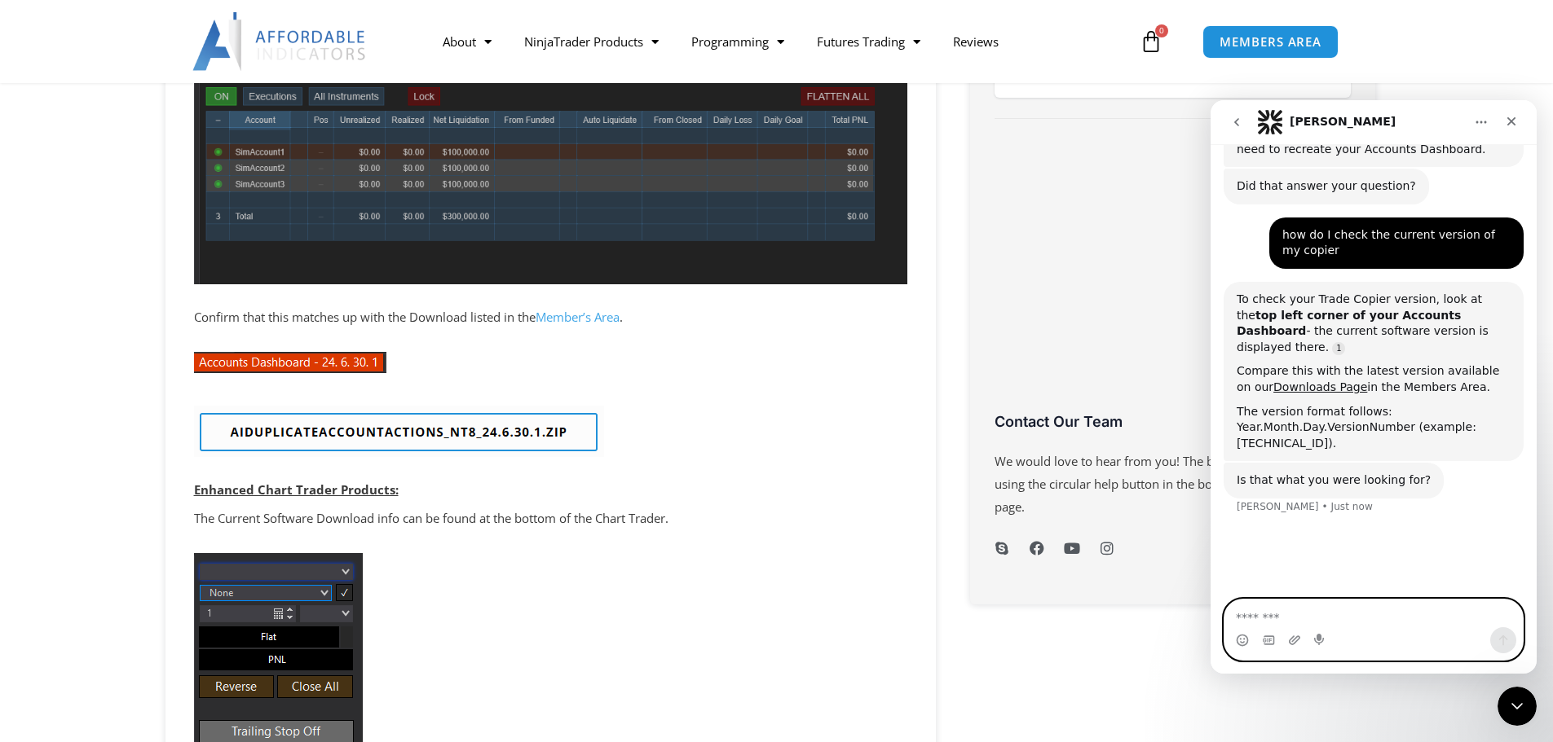
click at [1312, 615] on textarea "Message…" at bounding box center [1373, 614] width 298 height 28
type textarea "**********"
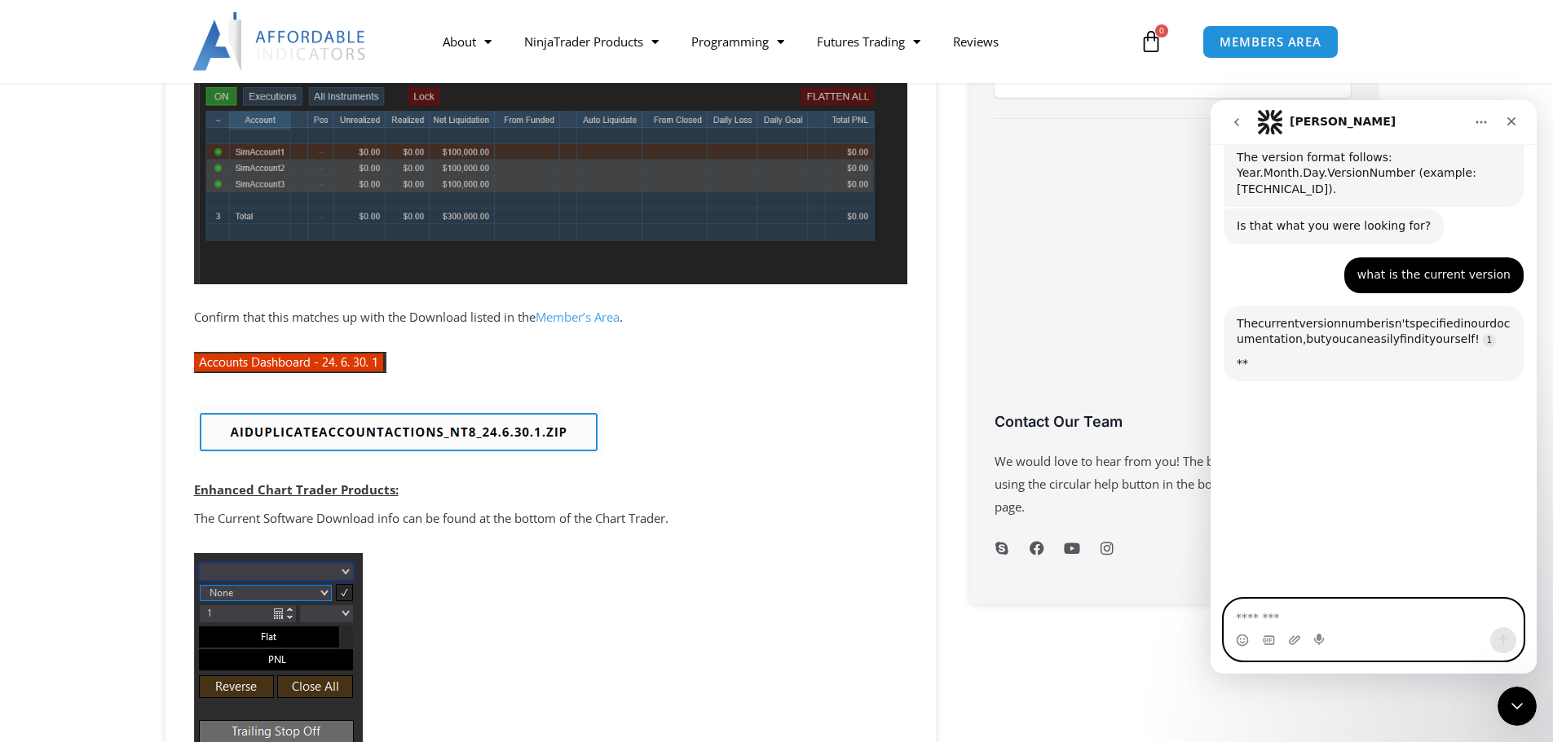
scroll to position [1697, 0]
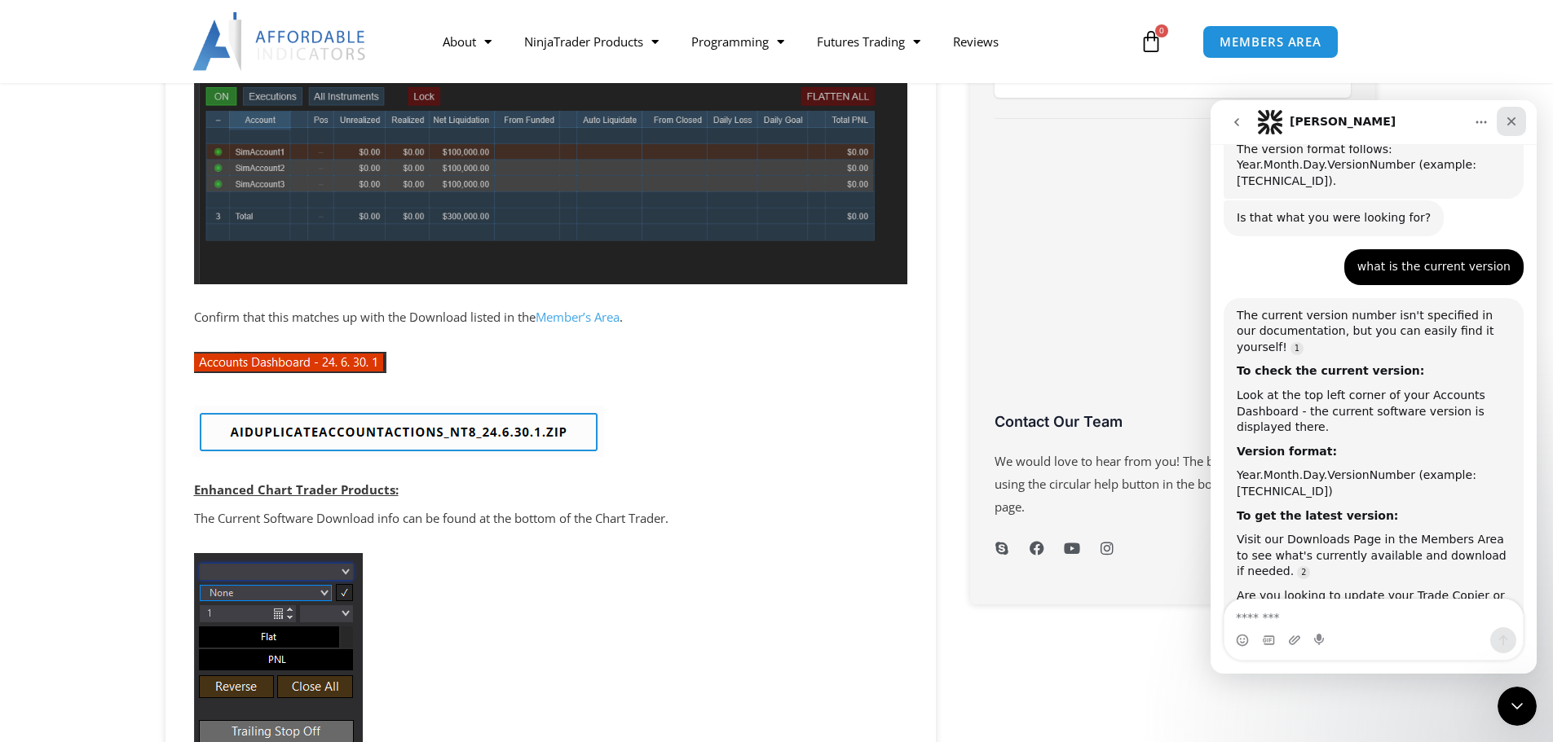
click at [1509, 124] on icon "Close" at bounding box center [1511, 121] width 9 height 9
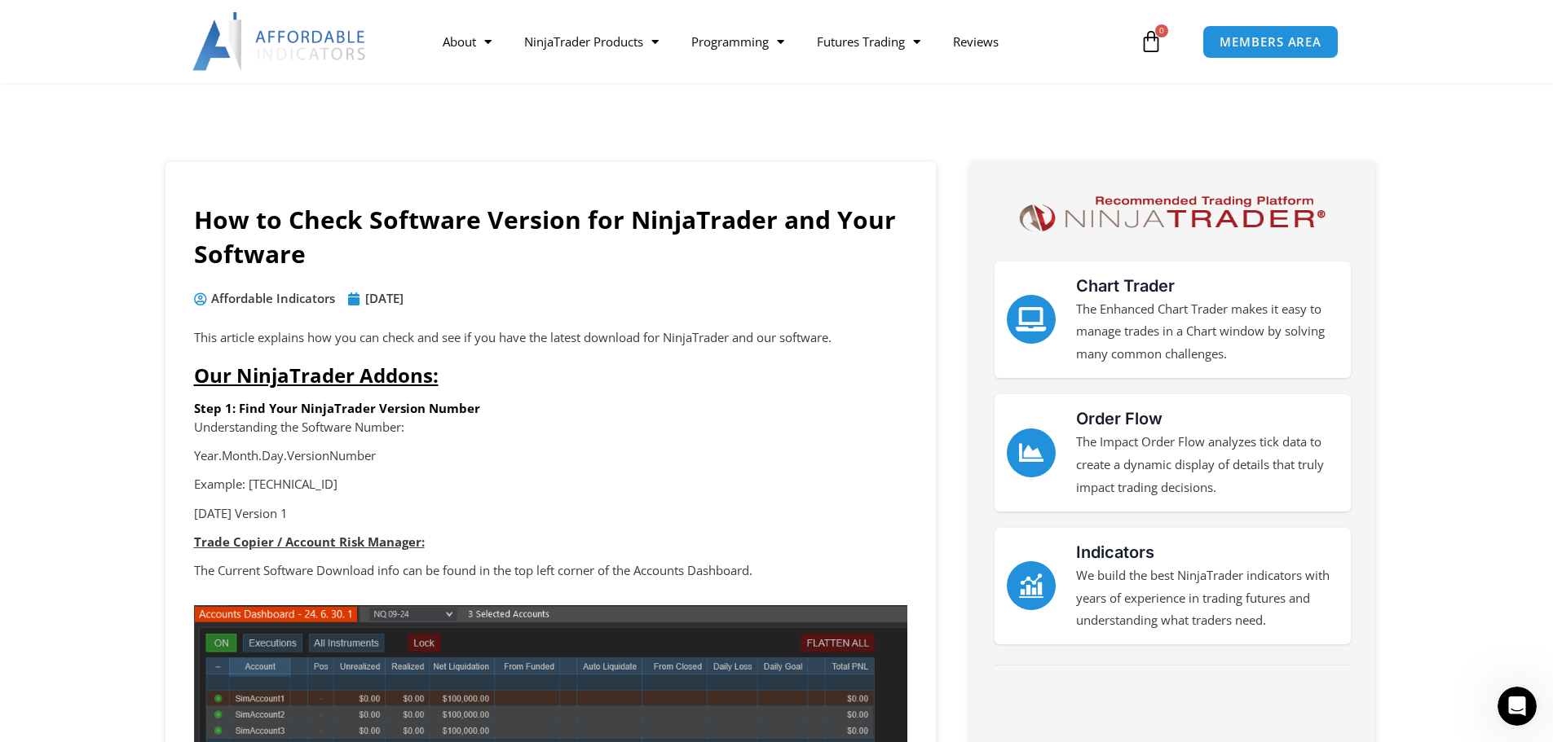
scroll to position [0, 0]
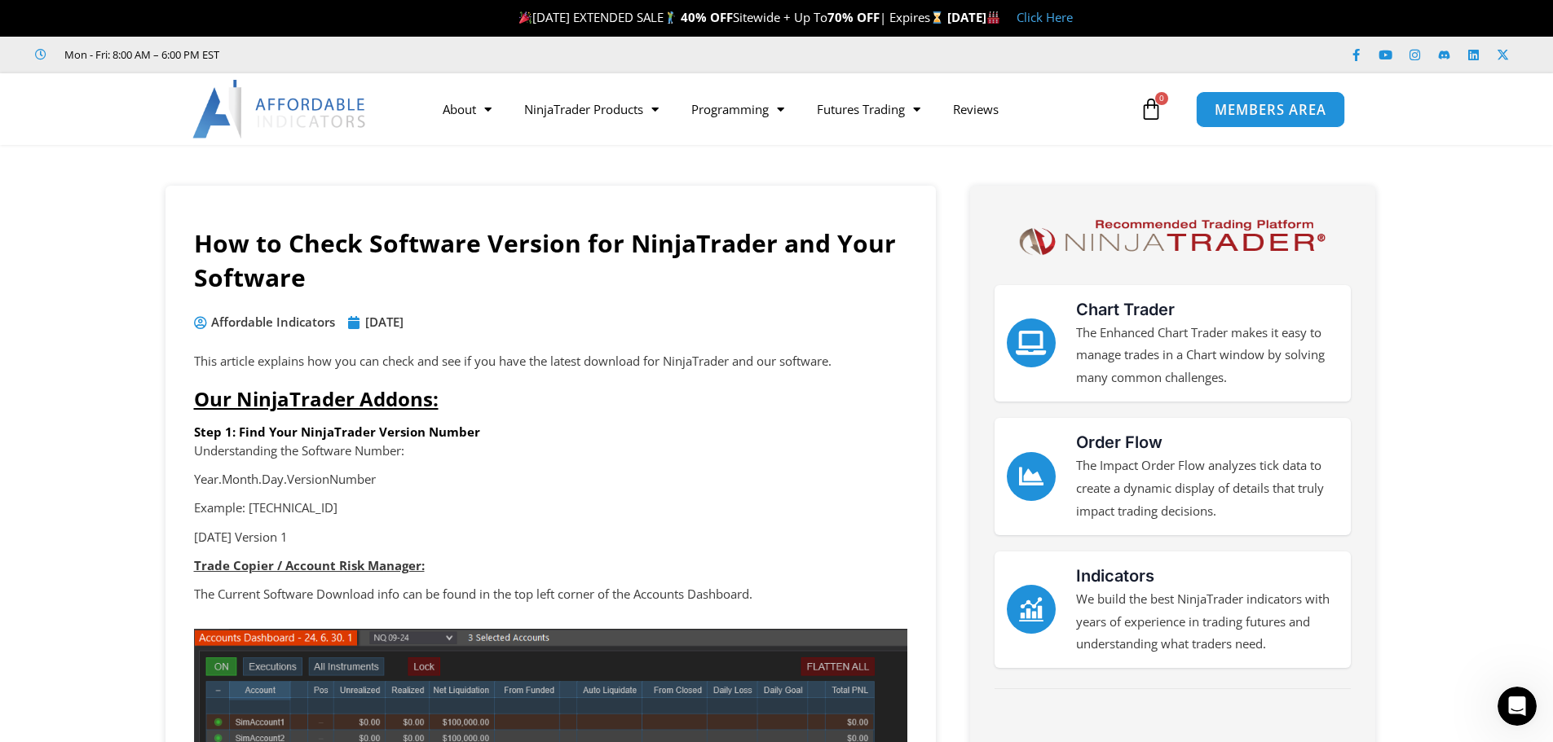
click at [1293, 115] on span "MEMBERS AREA" at bounding box center [1270, 110] width 112 height 14
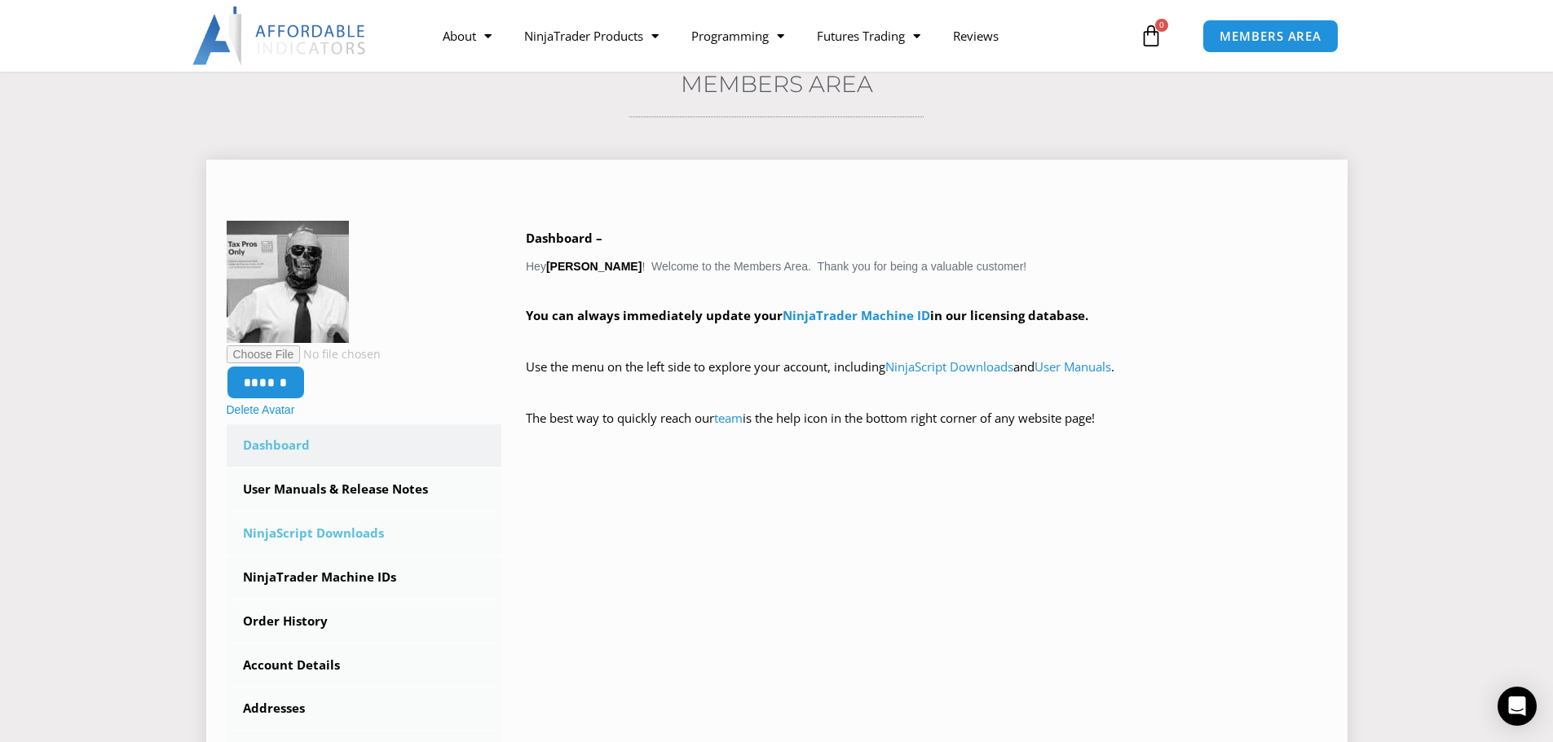
scroll to position [163, 0]
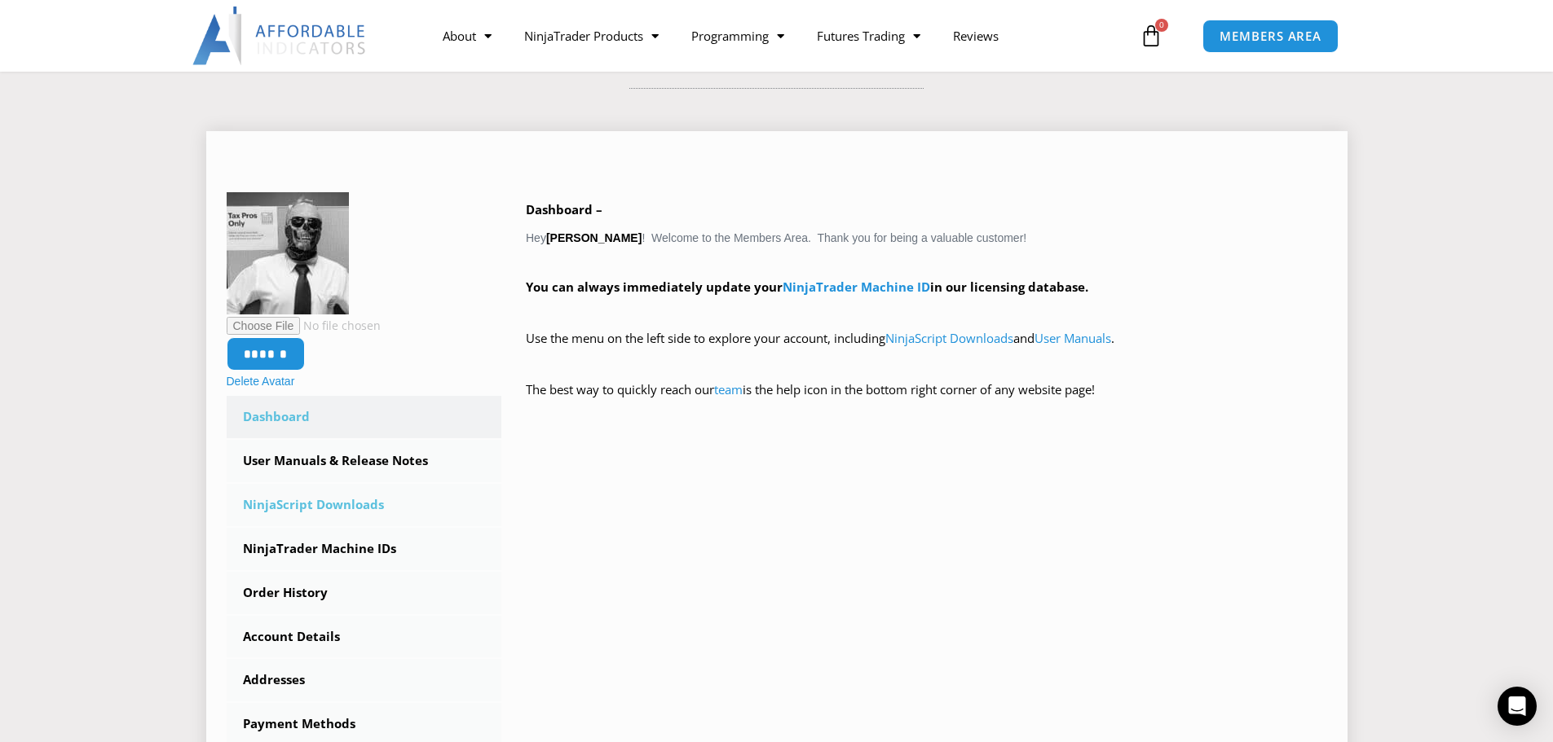
click at [346, 507] on link "NinjaScript Downloads" at bounding box center [364, 505] width 275 height 42
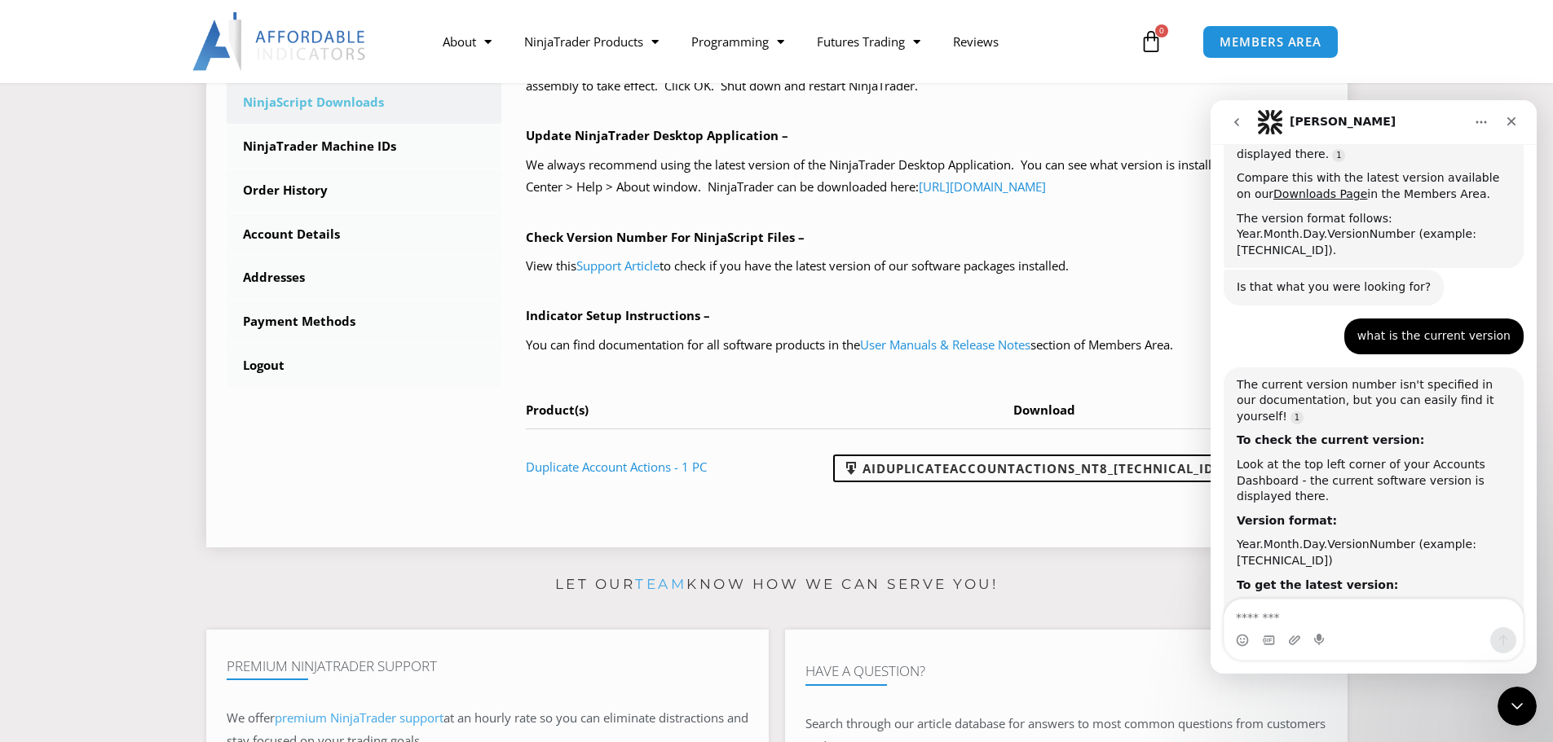
scroll to position [571, 0]
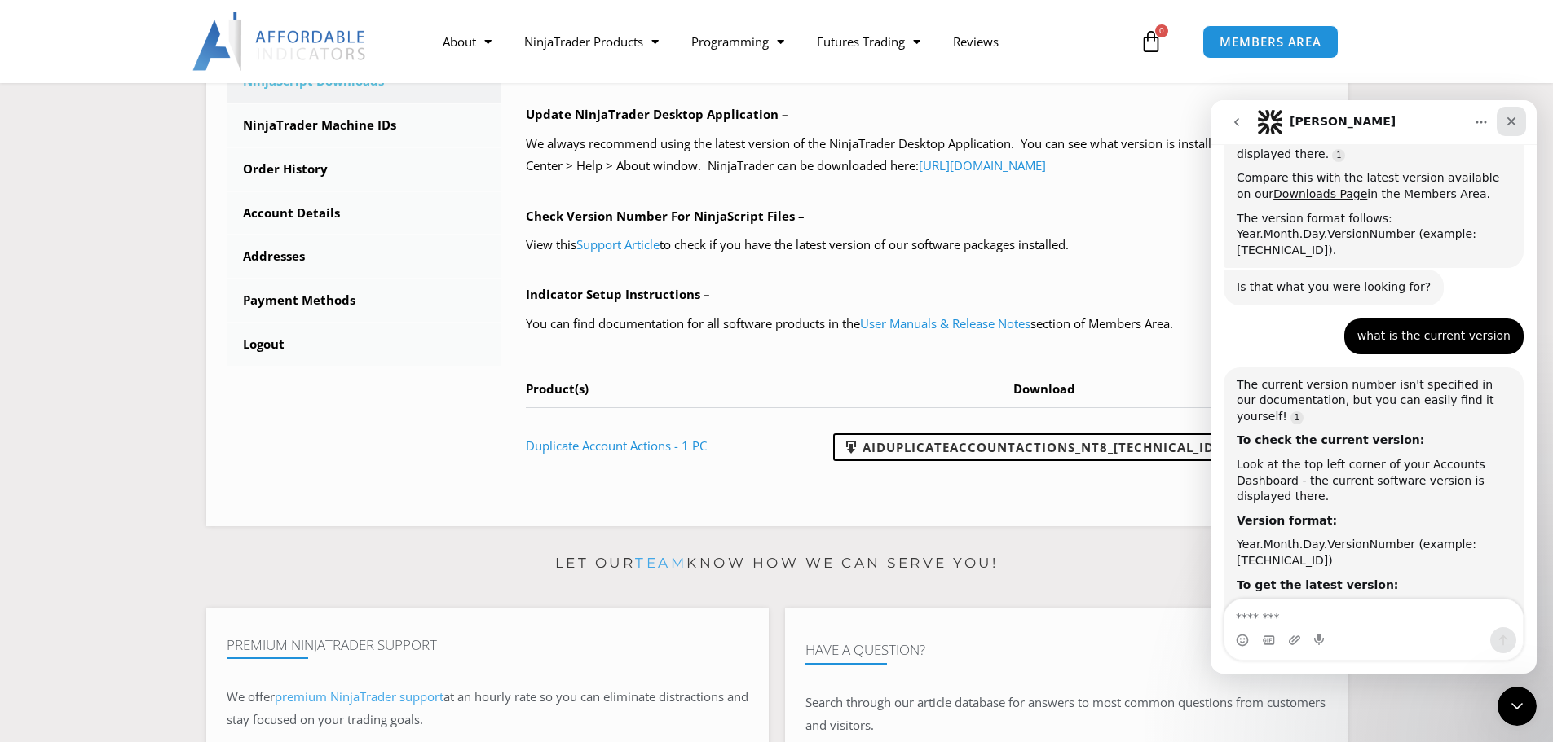
click at [1507, 121] on icon "Close" at bounding box center [1511, 121] width 13 height 13
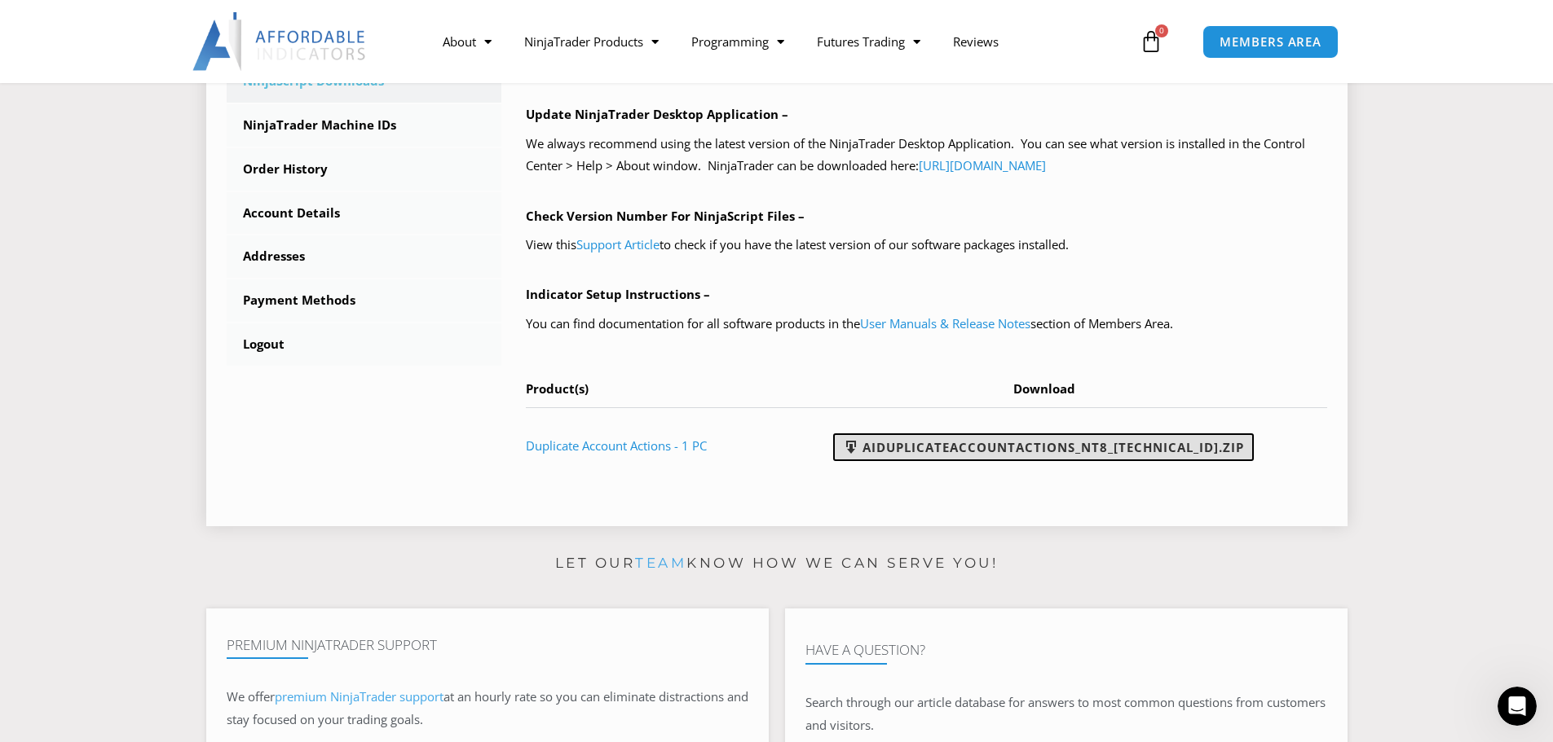
scroll to position [1630, 0]
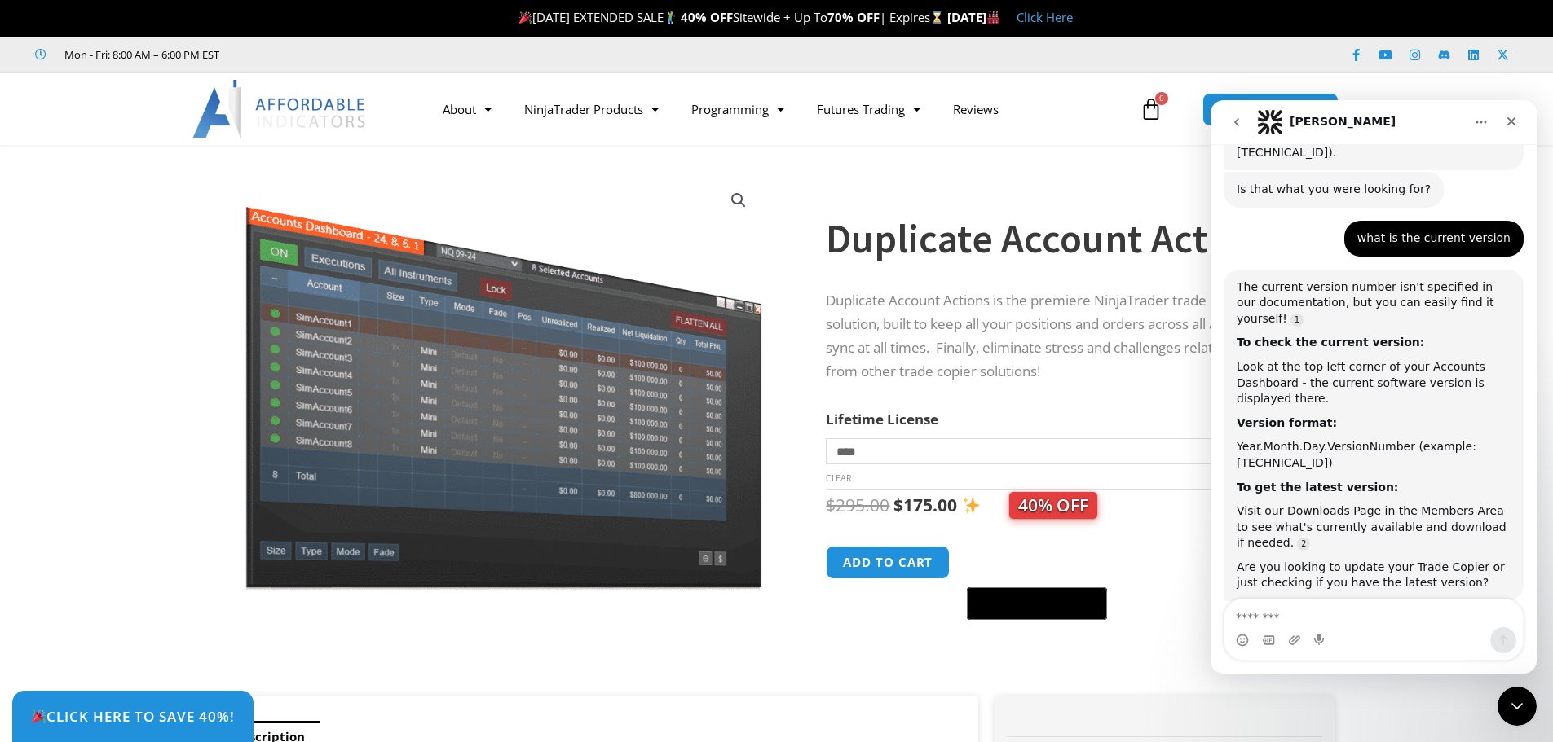
scroll to position [1742, 0]
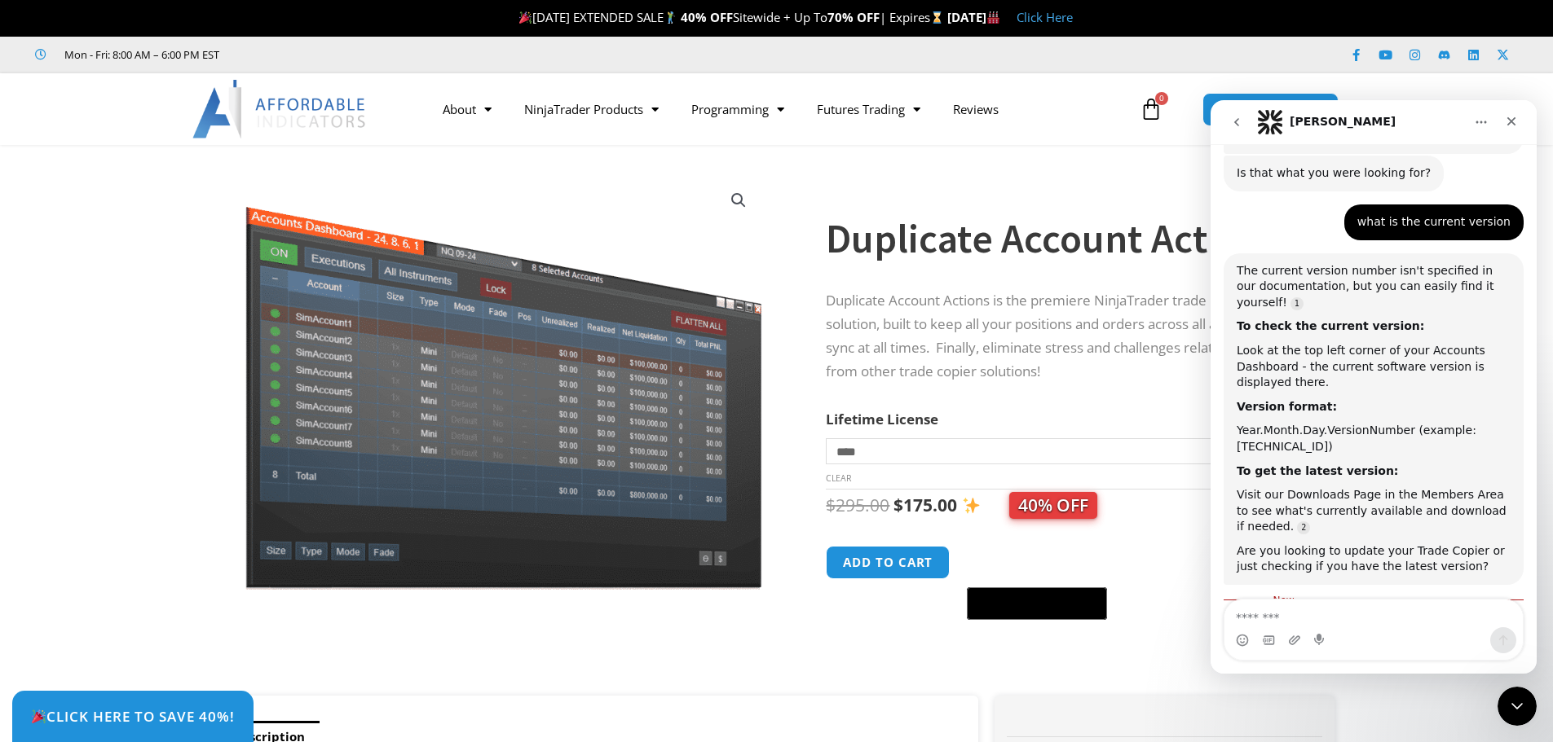
click at [1266, 615] on textarea "Message…" at bounding box center [1373, 614] width 298 height 28
type textarea "**********"
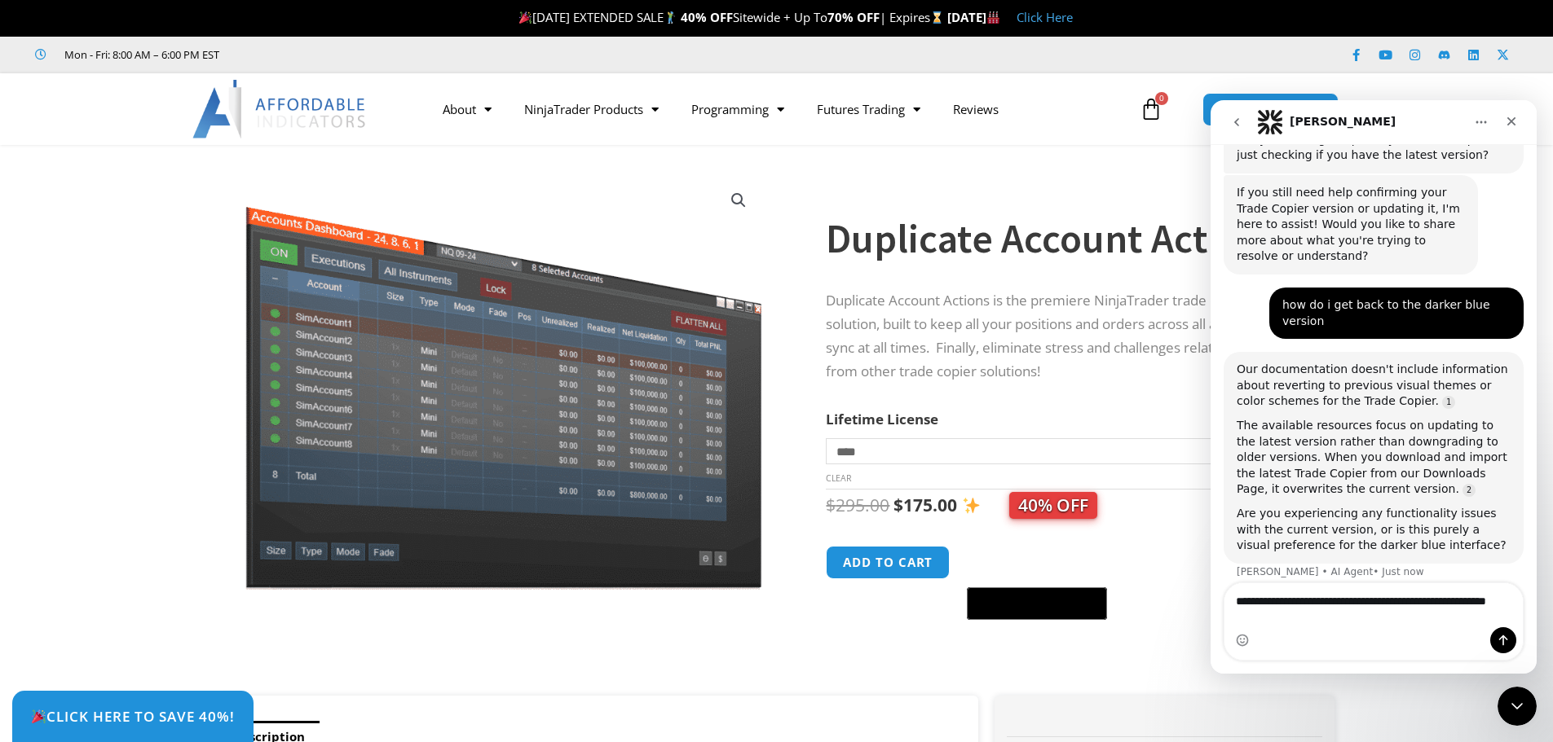
scroll to position [2137, 0]
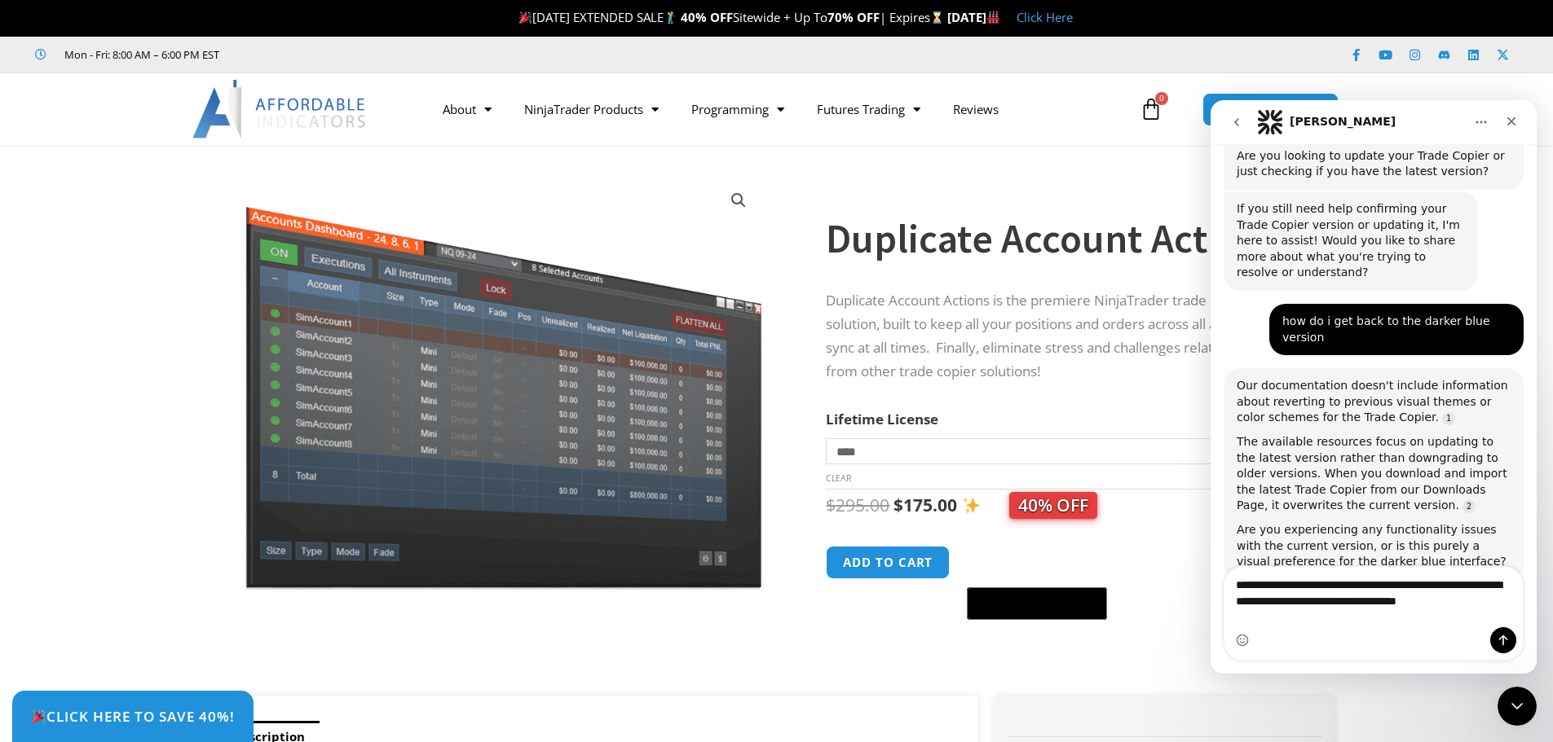
type textarea "**********"
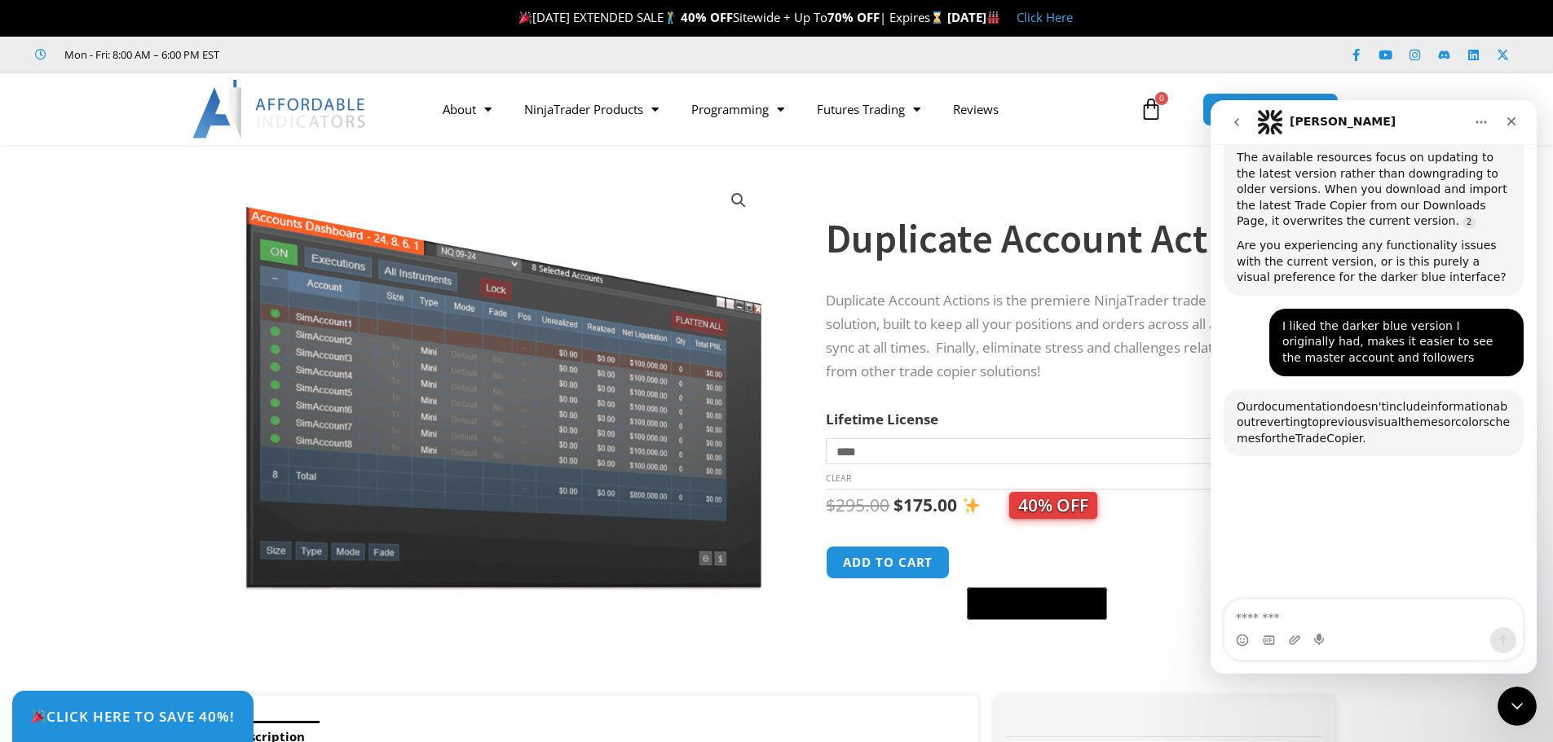
scroll to position [2426, 0]
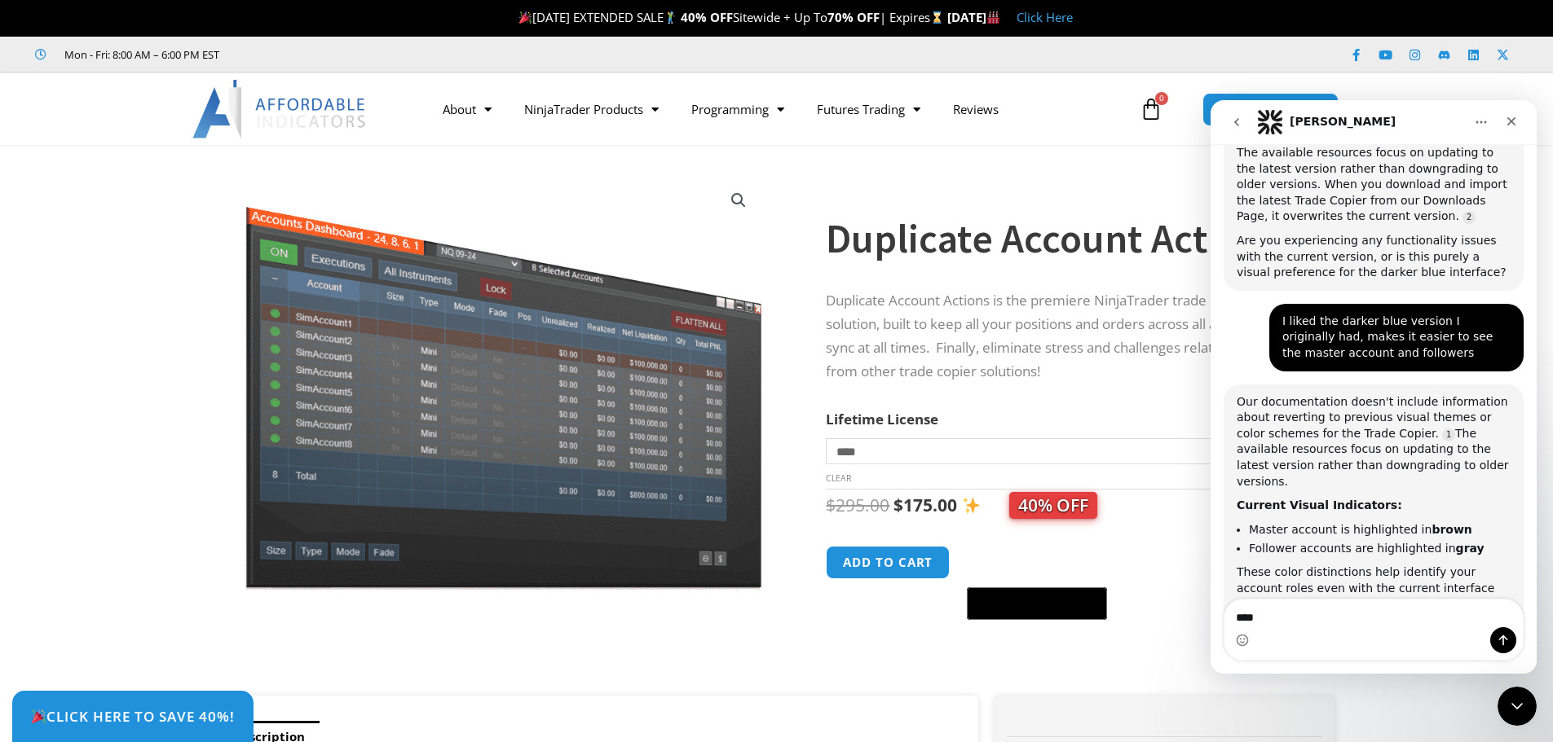
type textarea "****"
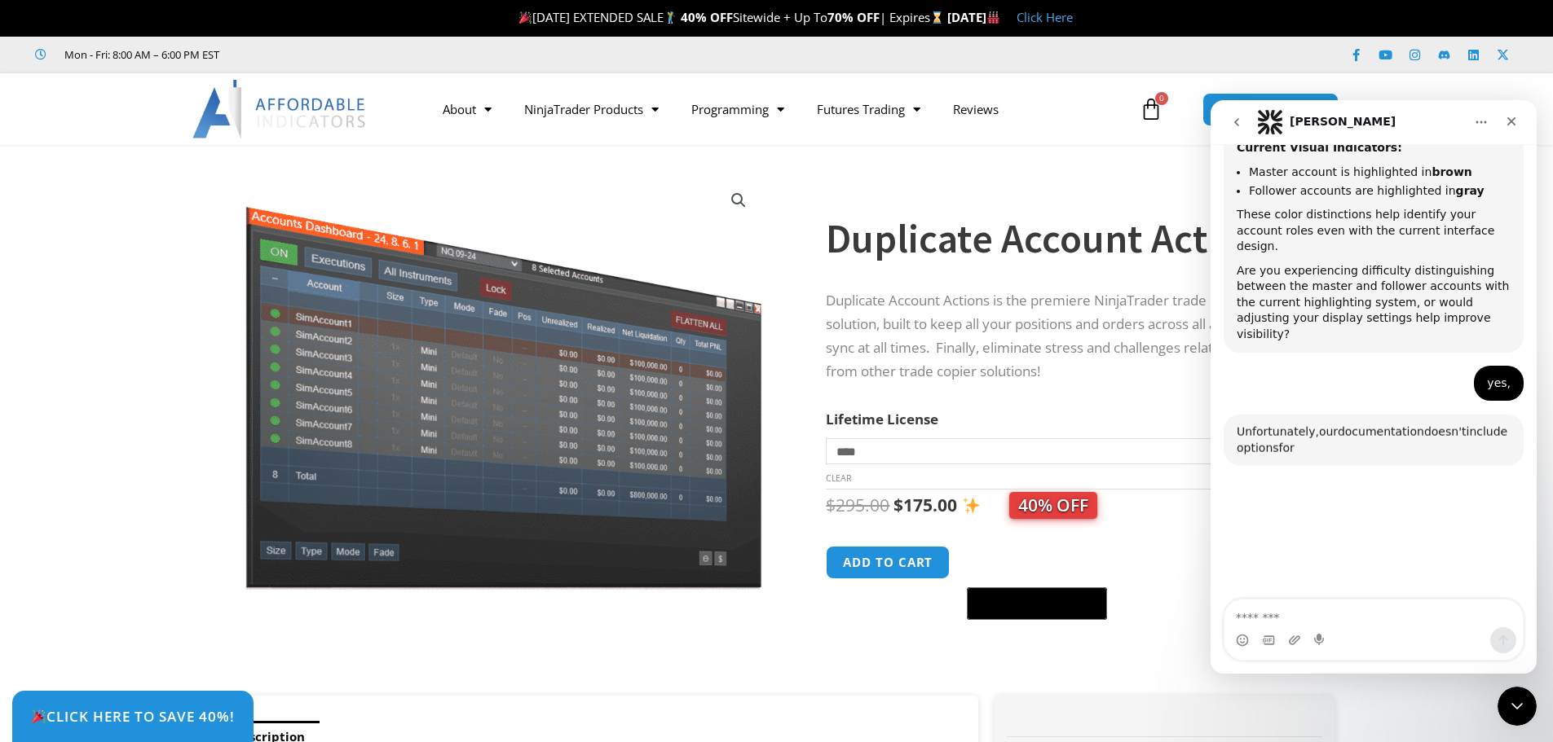
scroll to position [2798, 0]
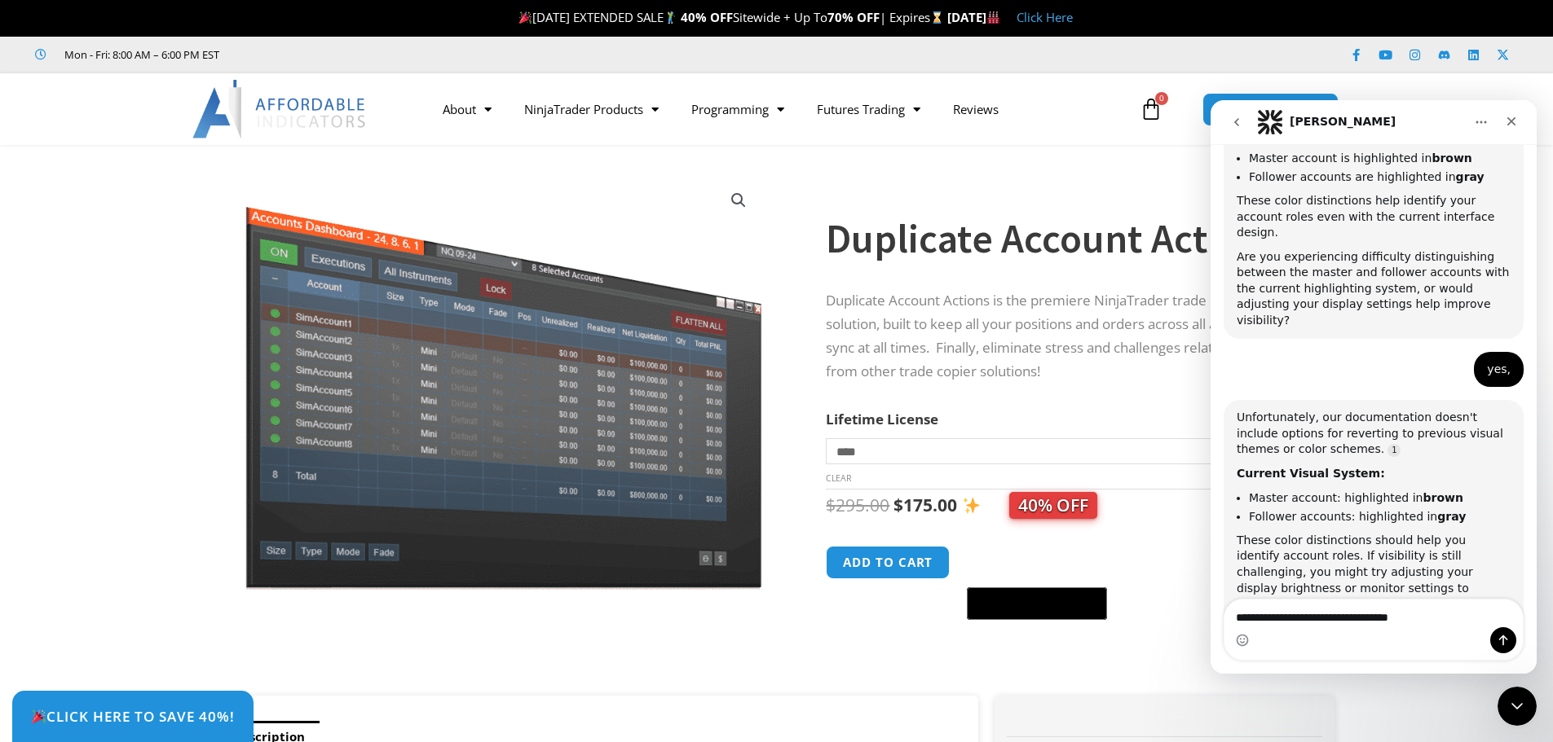
type textarea "**********"
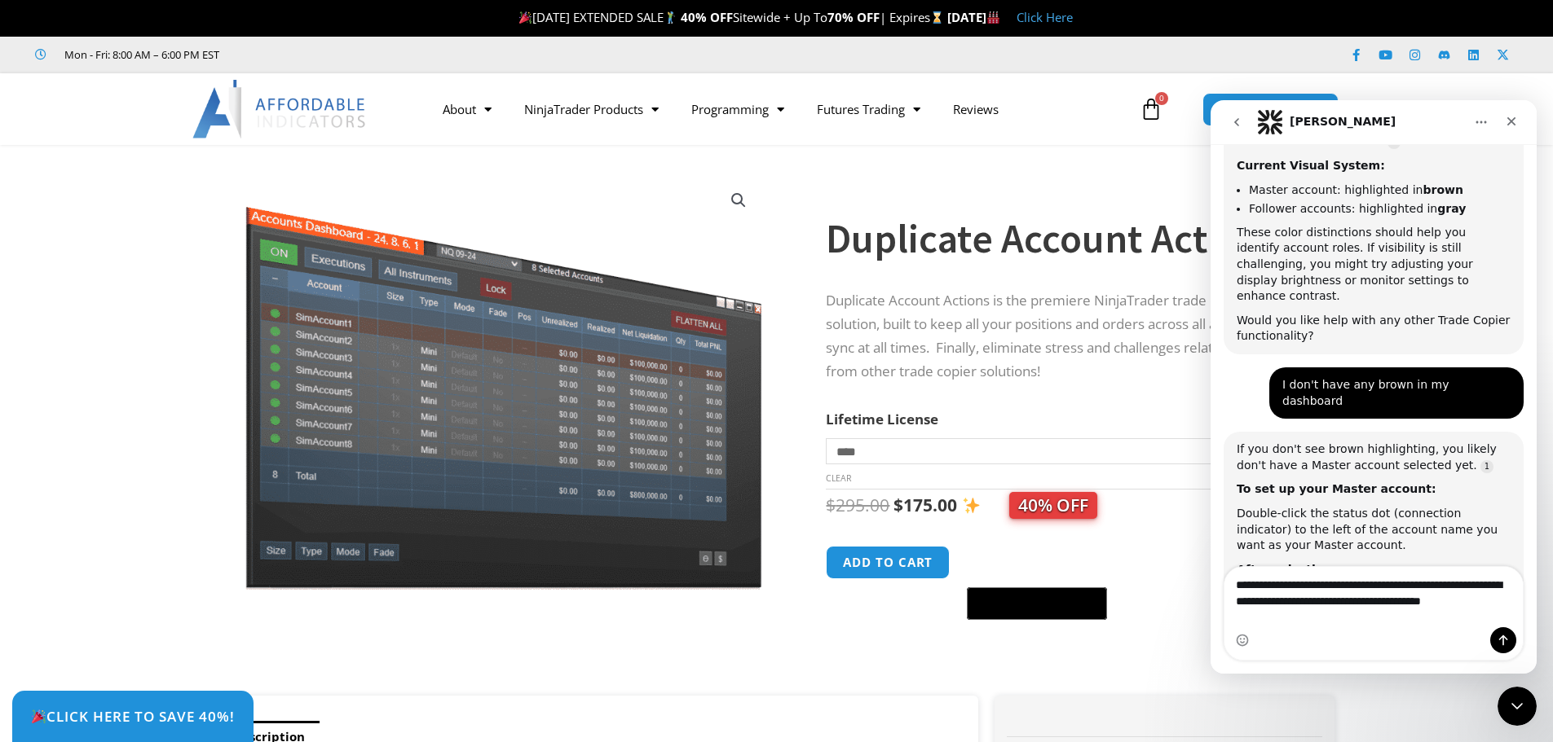
scroll to position [3090, 0]
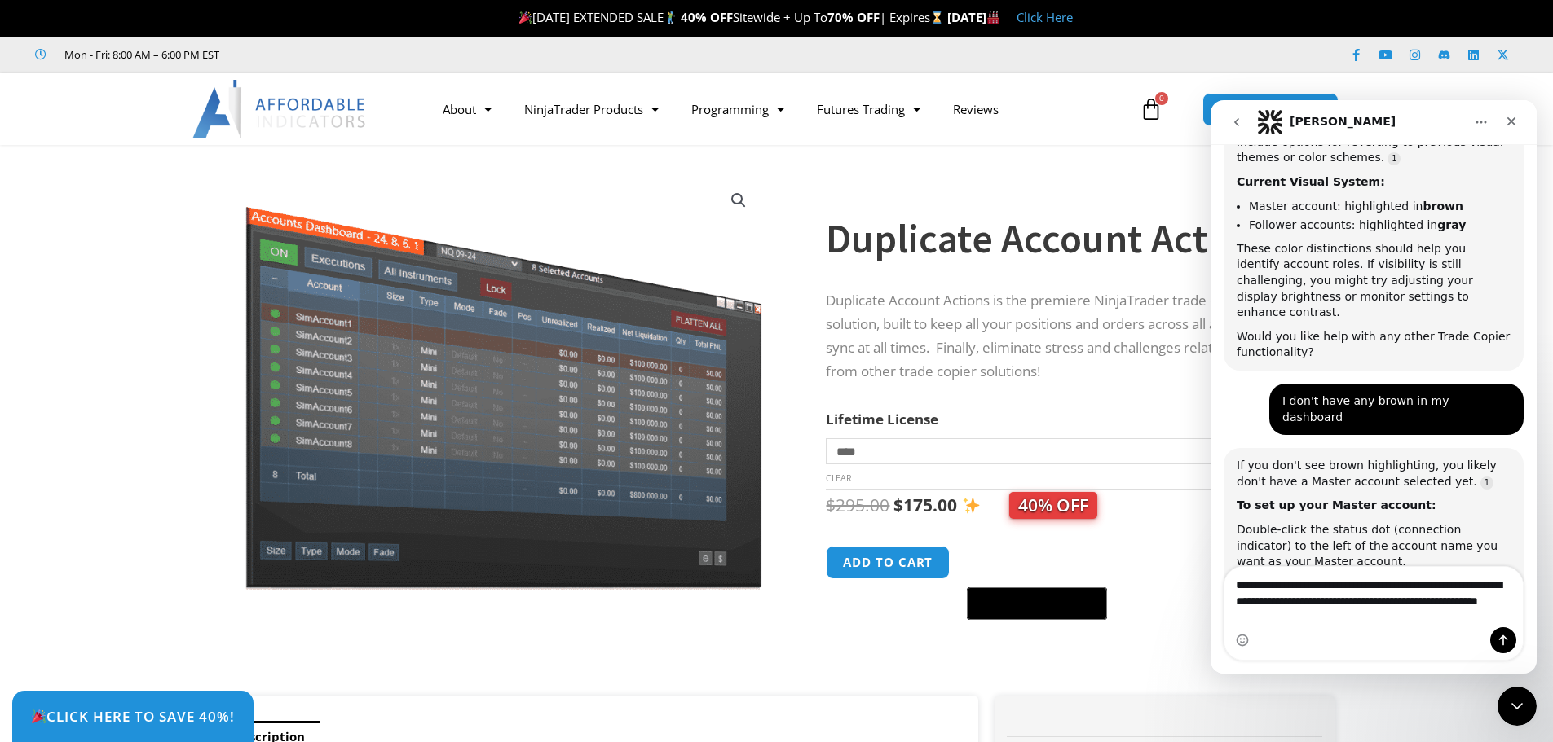
type textarea "**********"
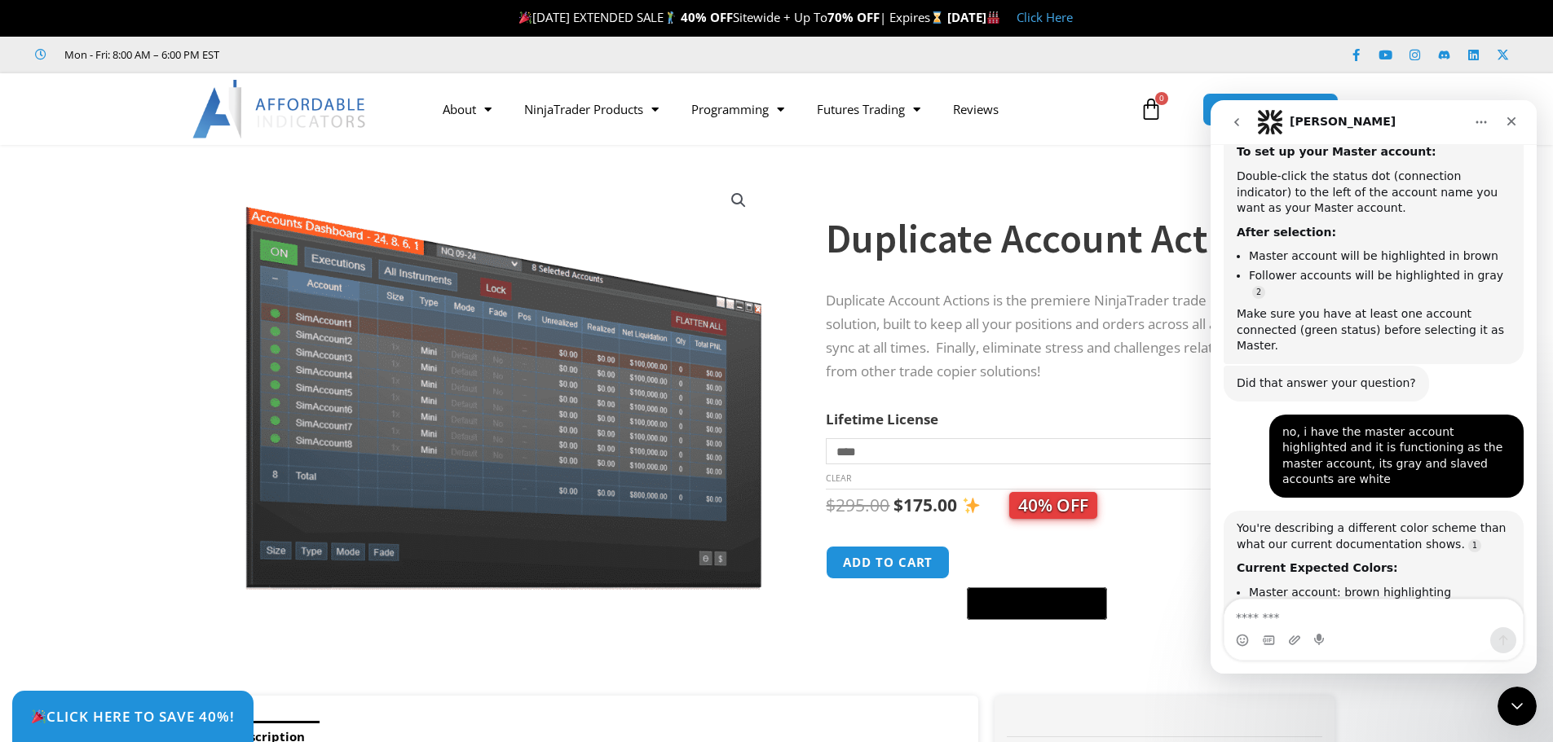
scroll to position [3448, 0]
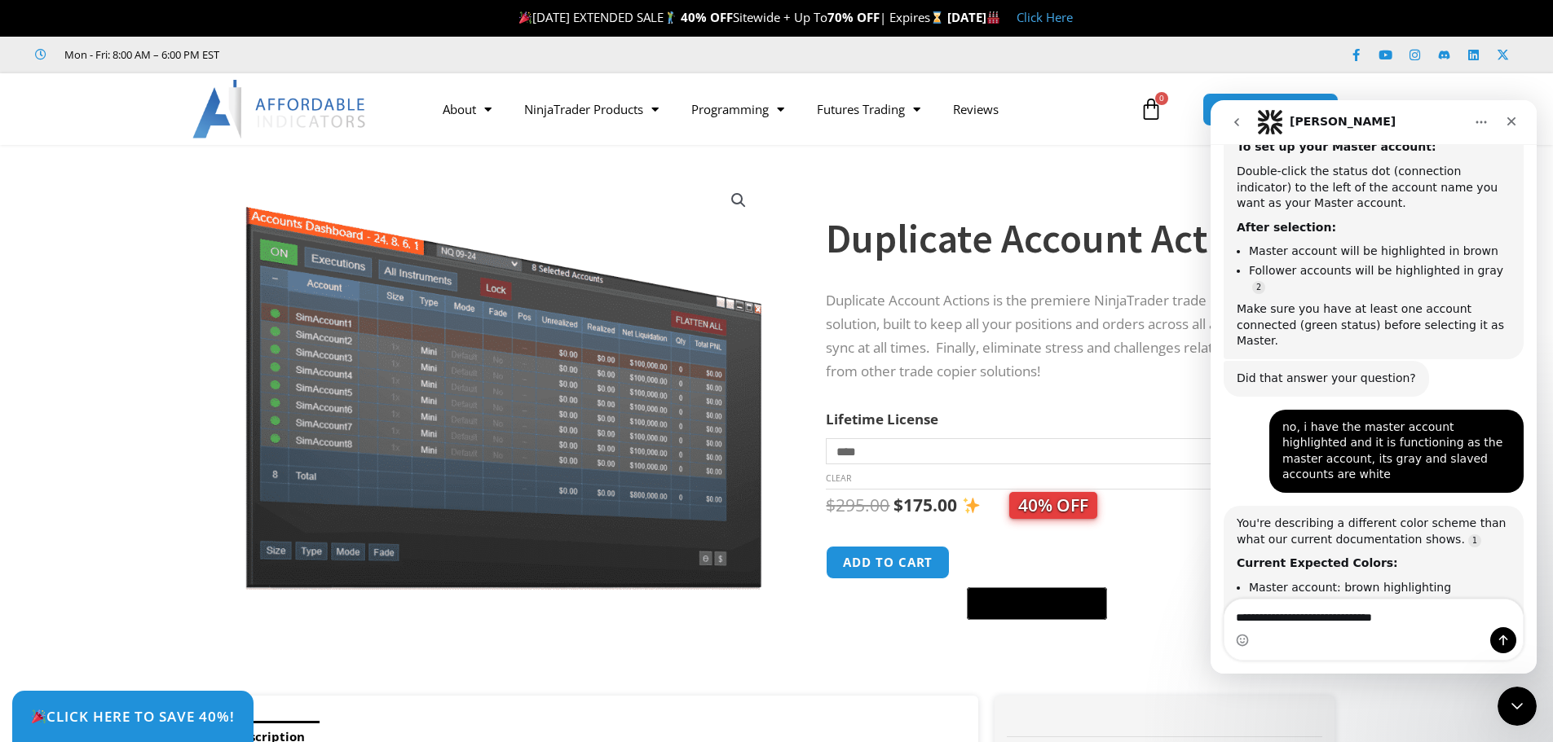
type textarea "**********"
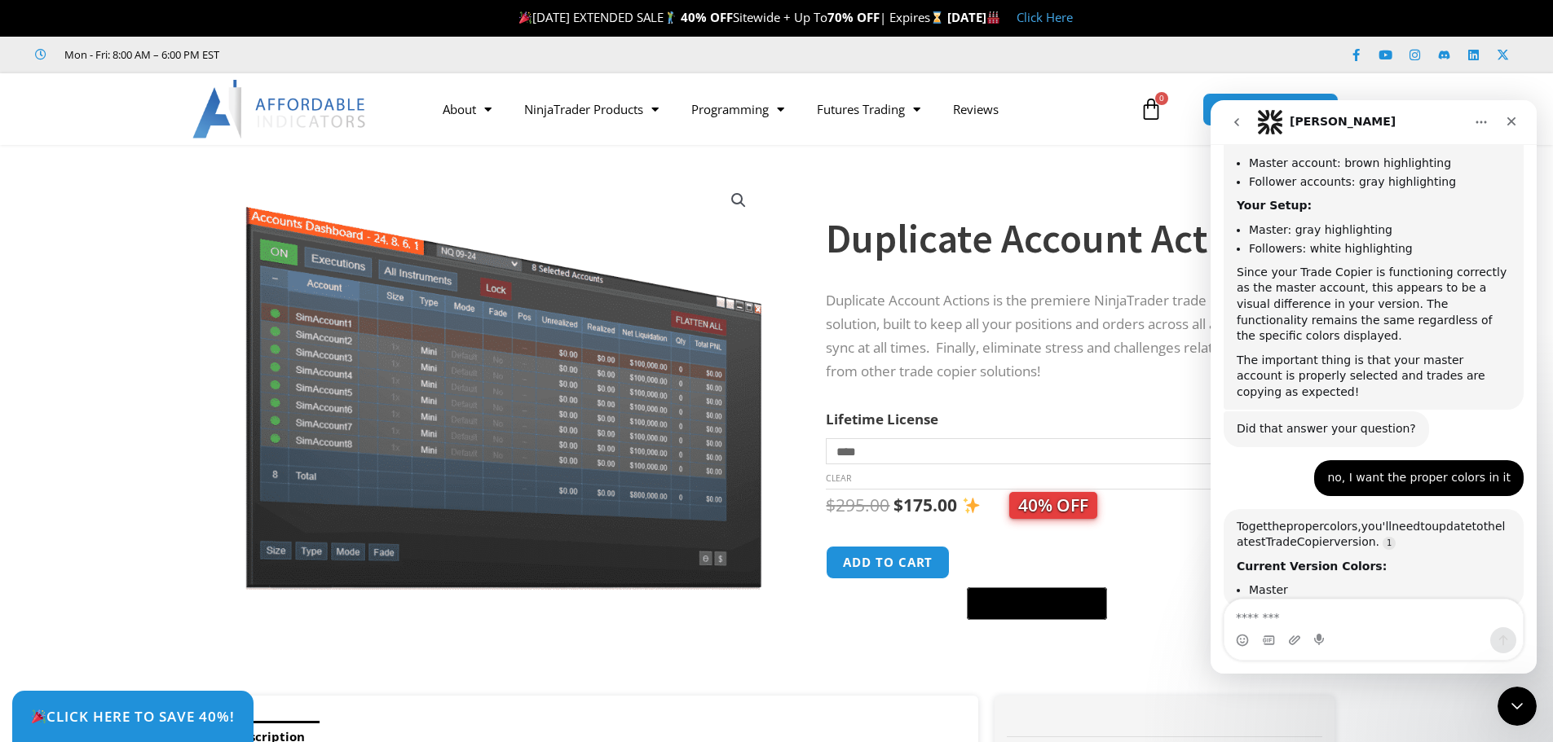
scroll to position [3887, 0]
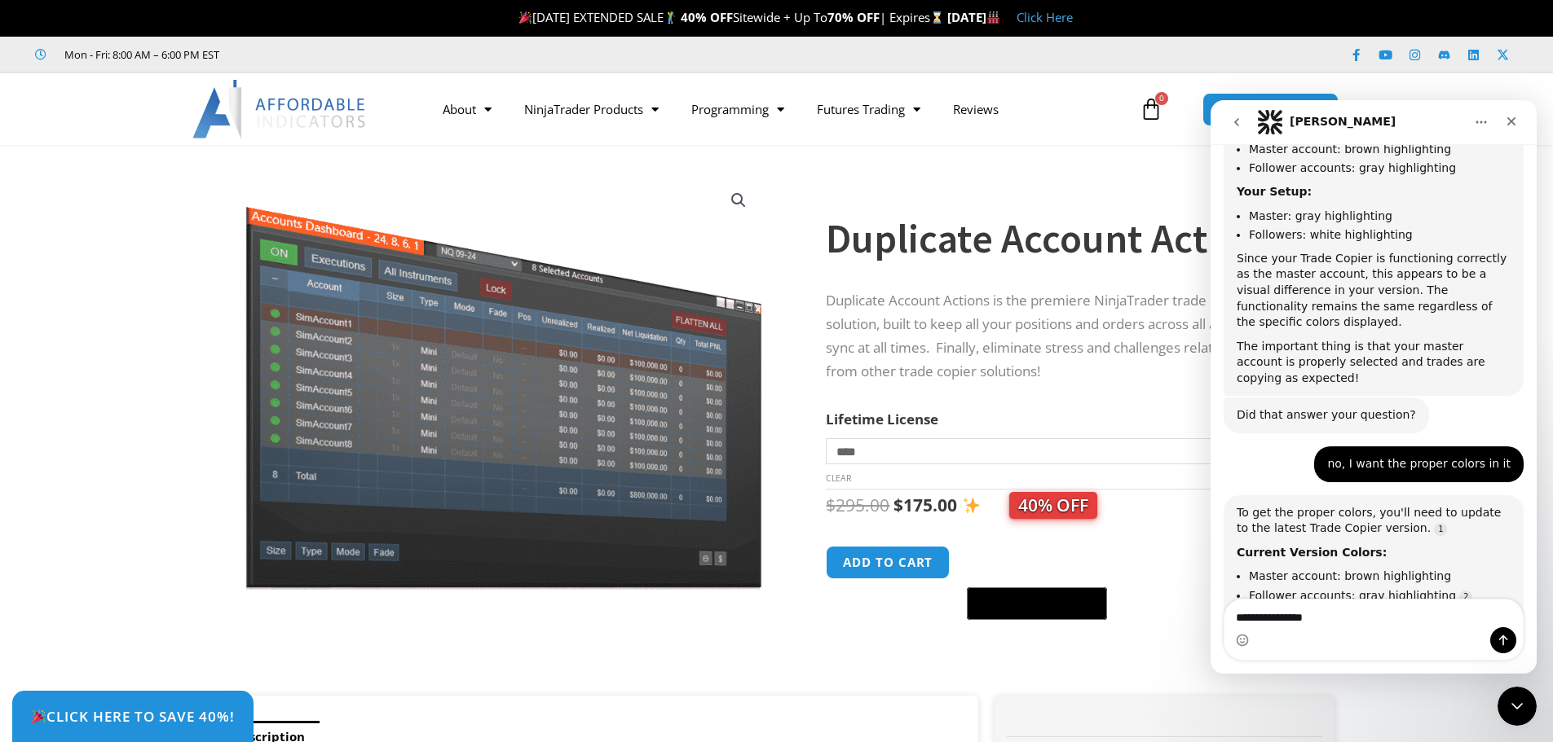
type textarea "**********"
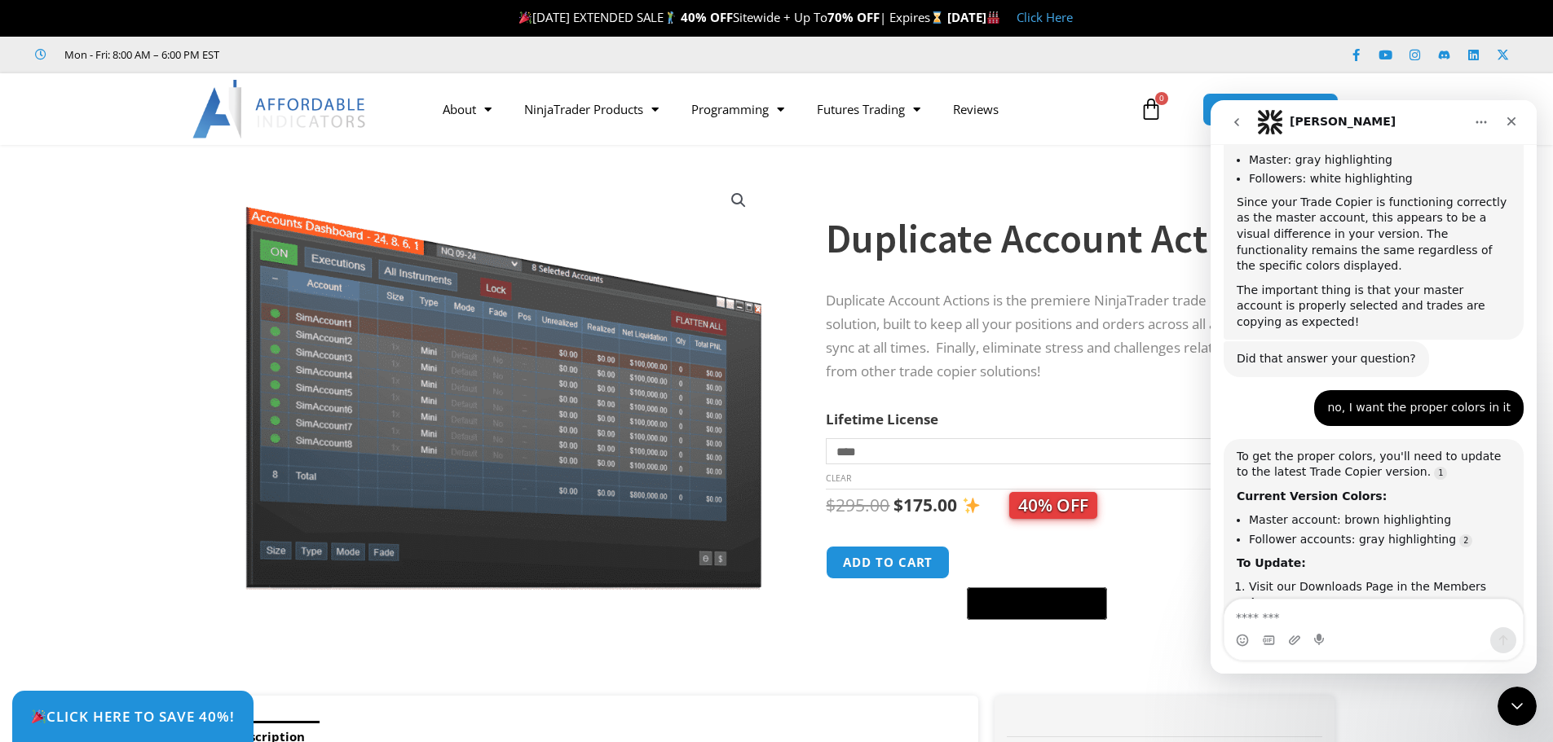
scroll to position [3971, 0]
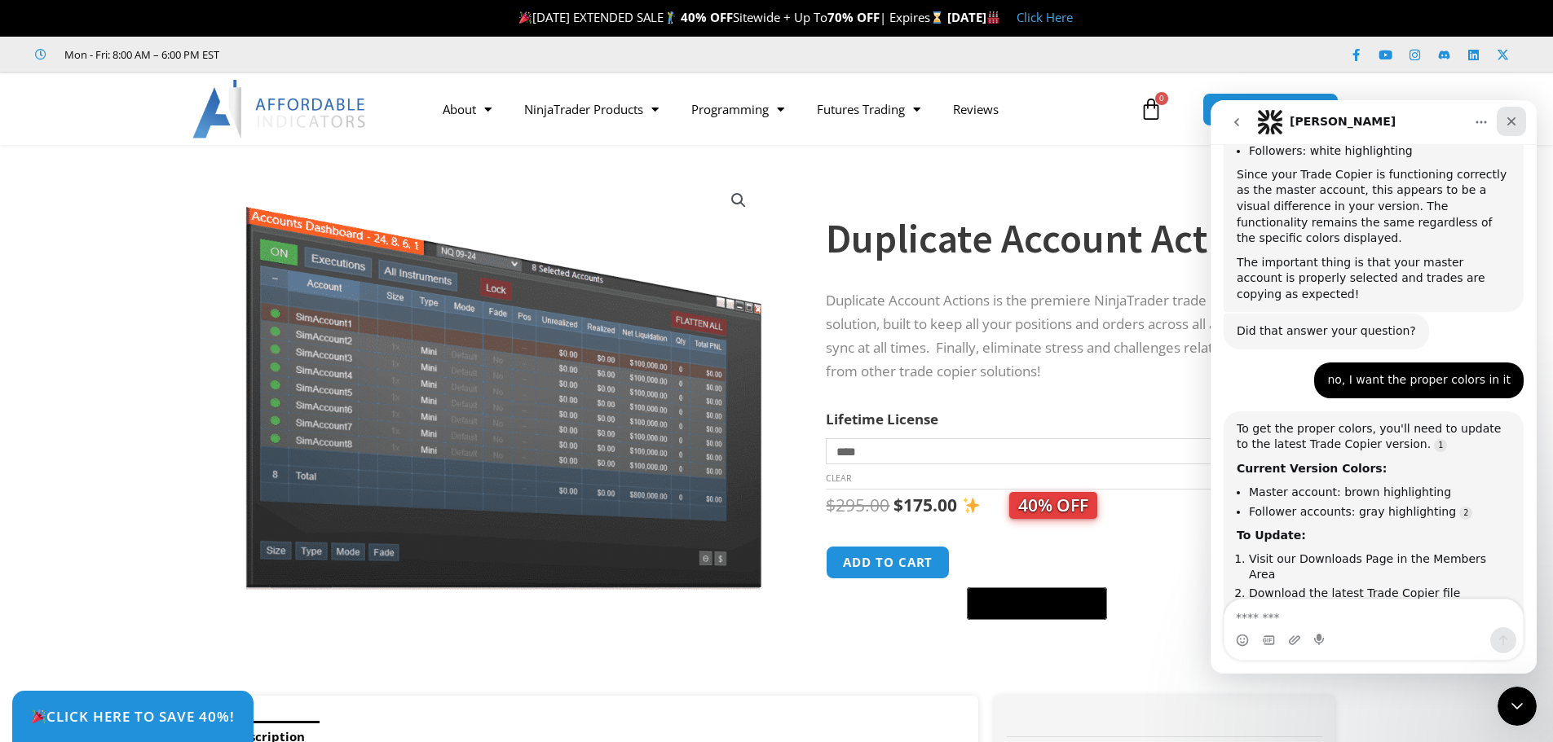
click at [1514, 120] on icon "Close" at bounding box center [1511, 121] width 9 height 9
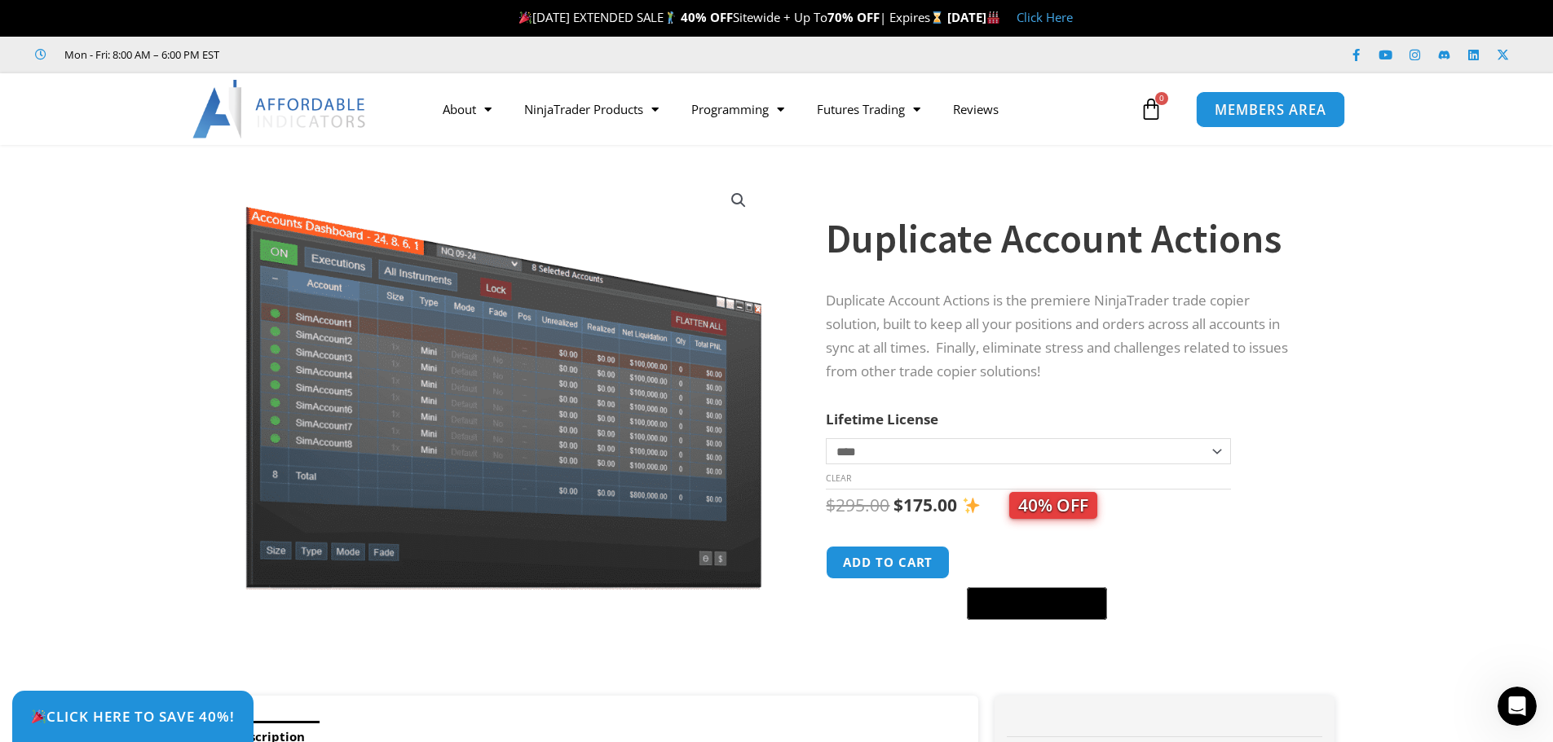
click at [1289, 104] on span "MEMBERS AREA" at bounding box center [1270, 110] width 112 height 14
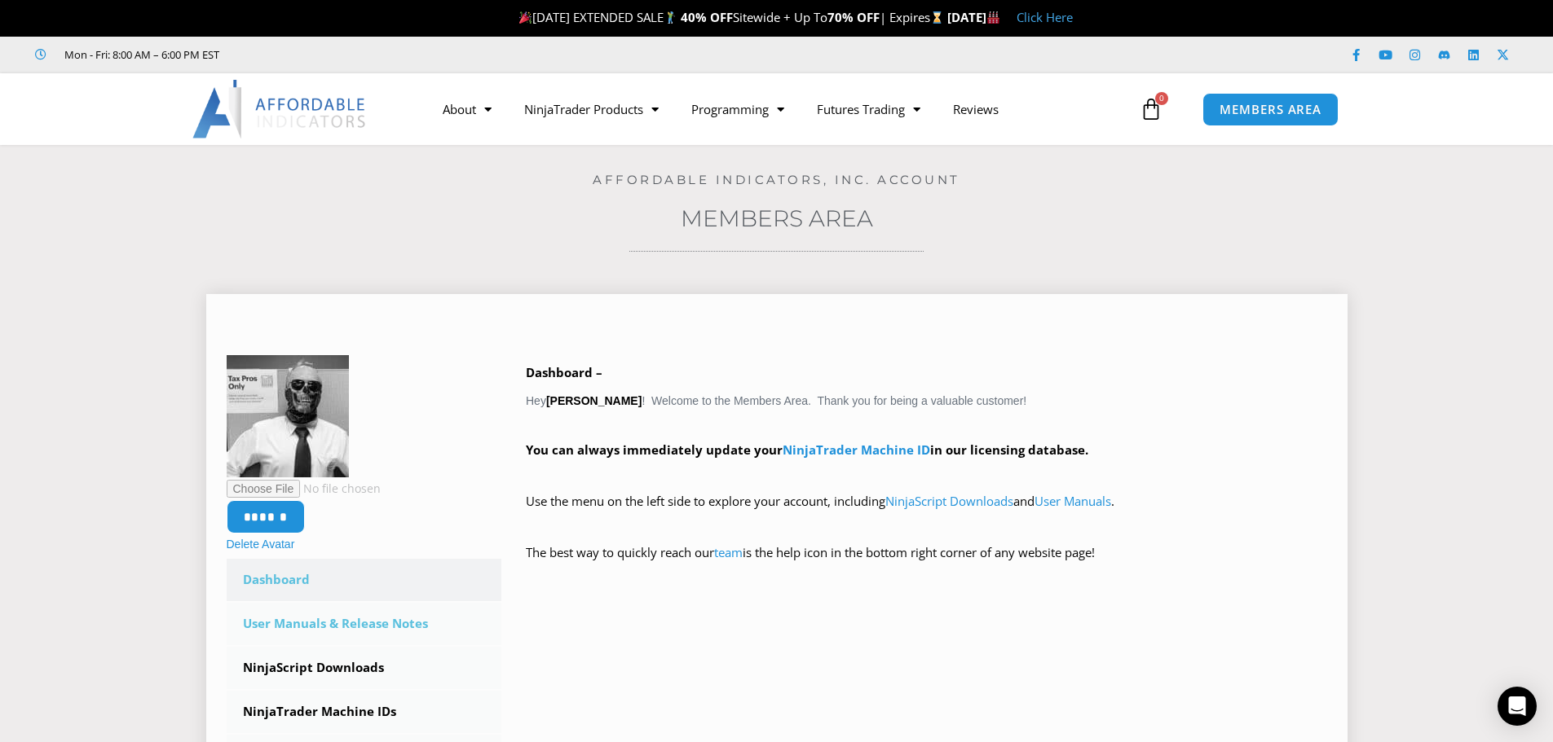
click at [356, 623] on link "User Manuals & Release Notes" at bounding box center [364, 624] width 275 height 42
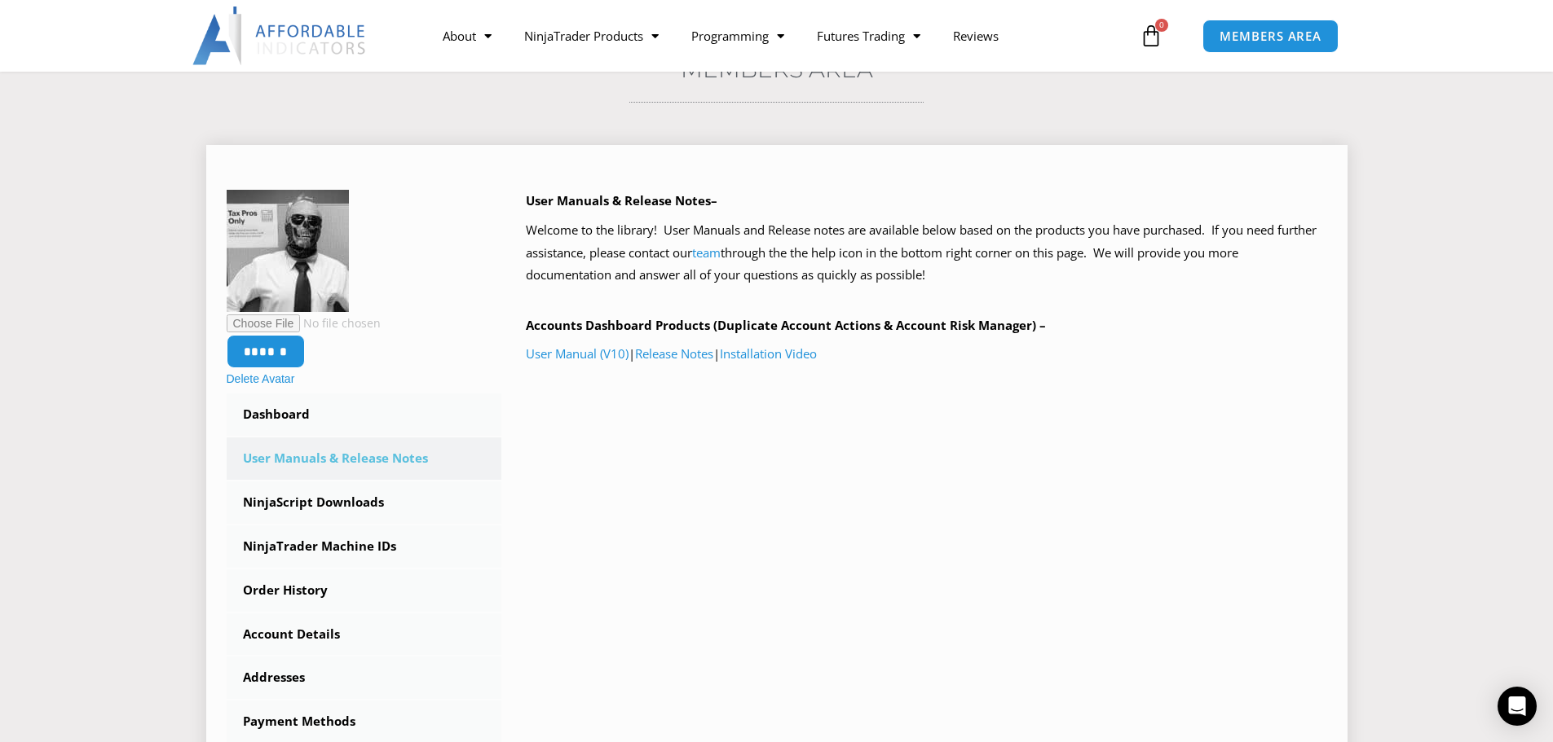
scroll to position [163, 0]
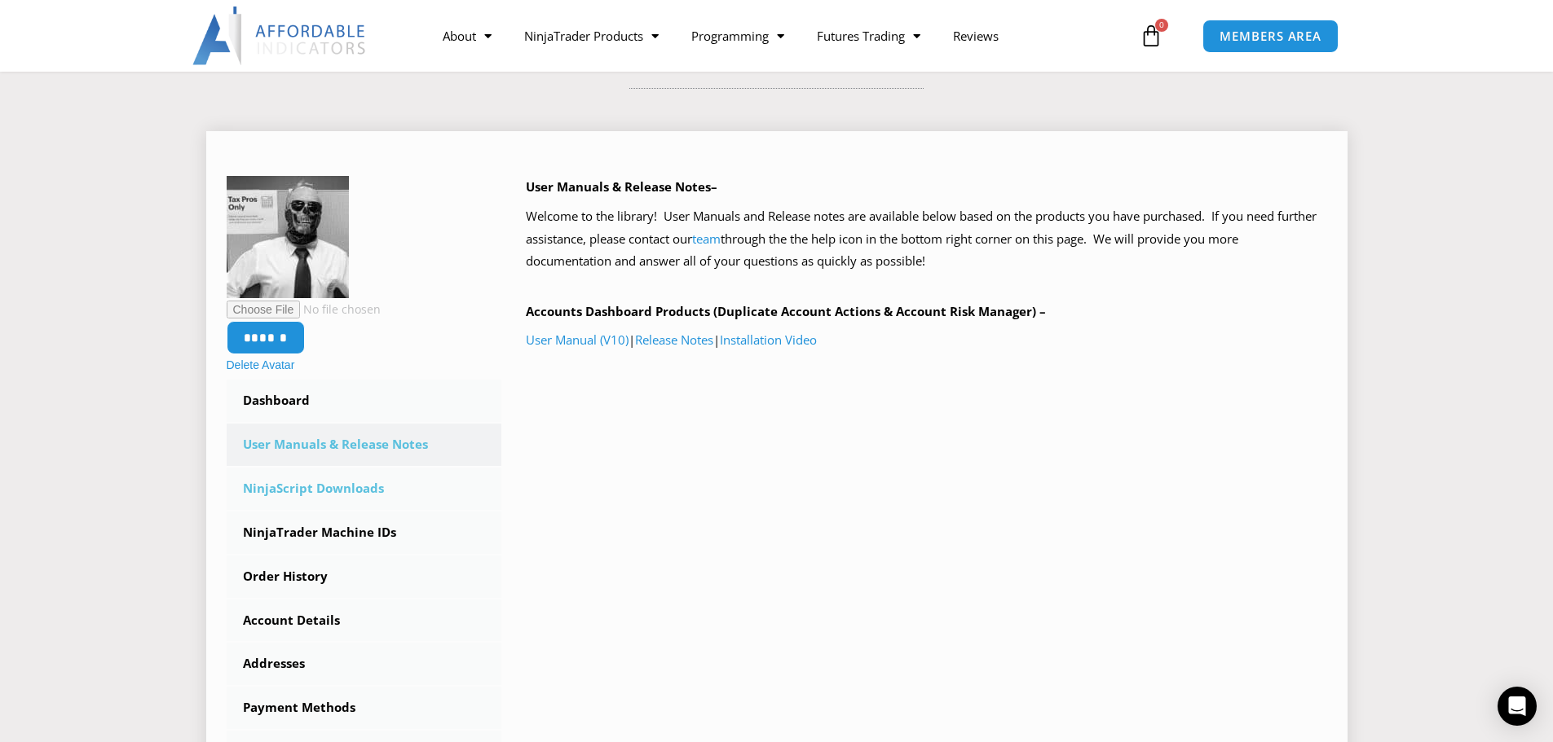
click at [360, 485] on link "NinjaScript Downloads" at bounding box center [364, 489] width 275 height 42
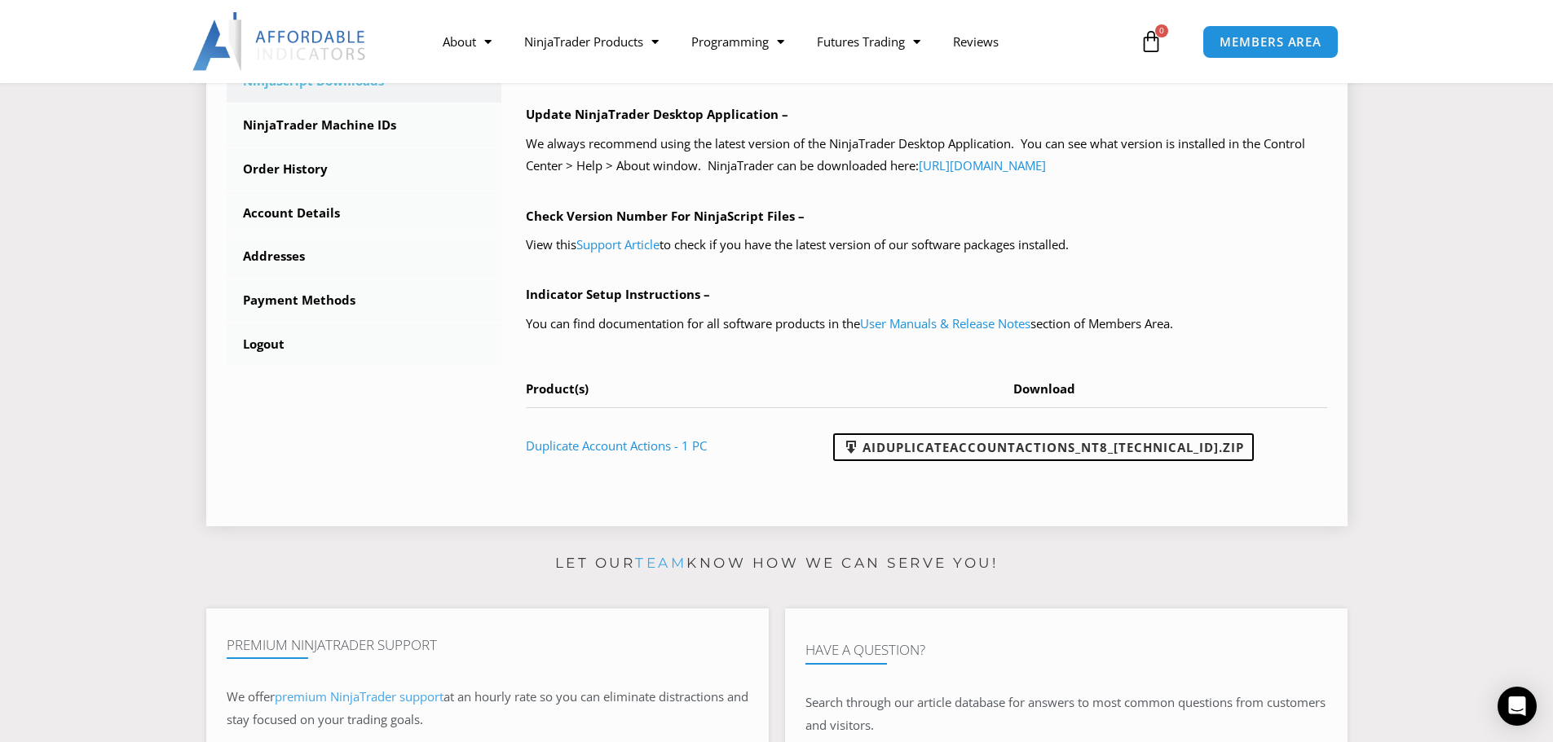
scroll to position [734, 0]
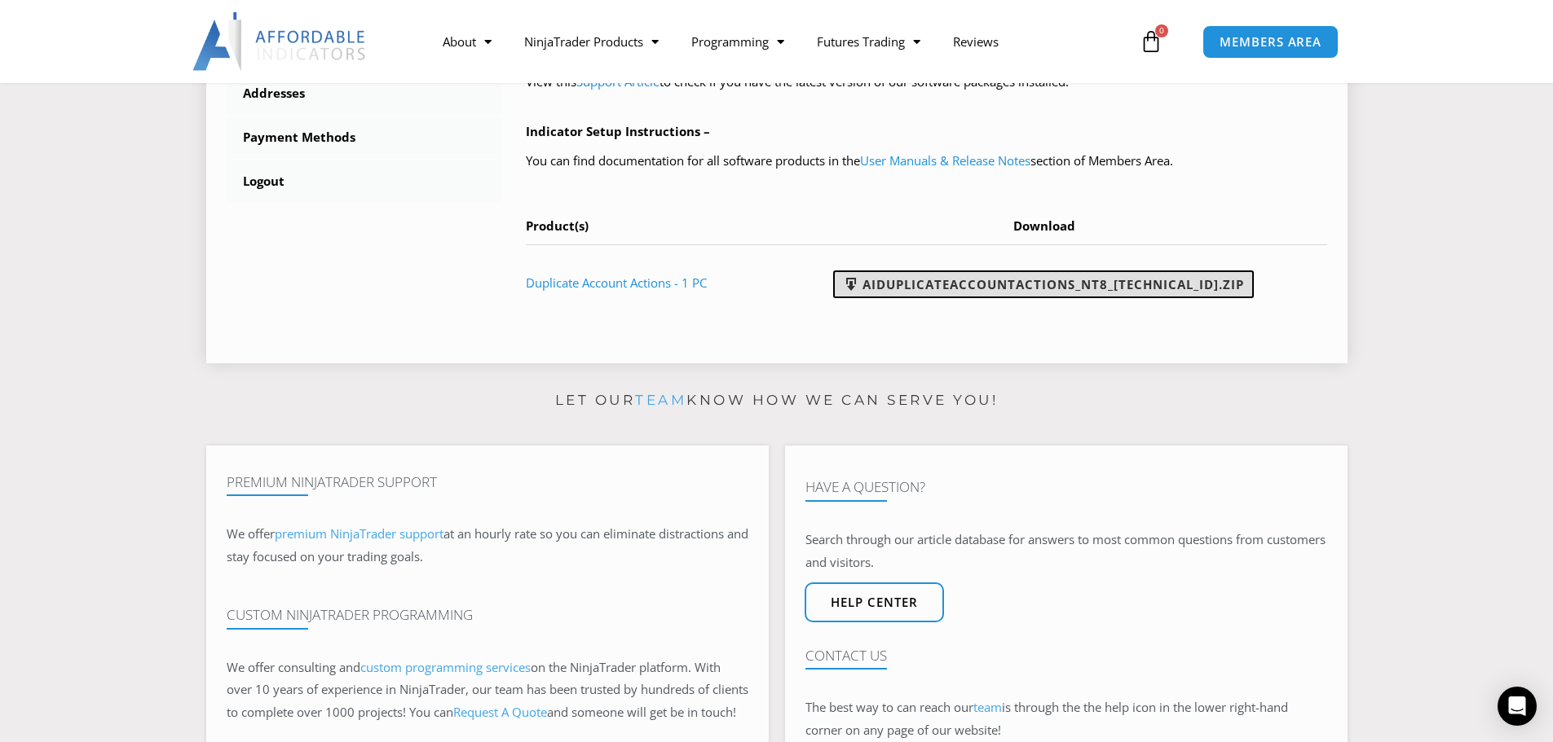
click at [1056, 284] on link "AIDuplicateAccountActions_NT8_[TECHNICAL_ID].zip" at bounding box center [1043, 285] width 421 height 28
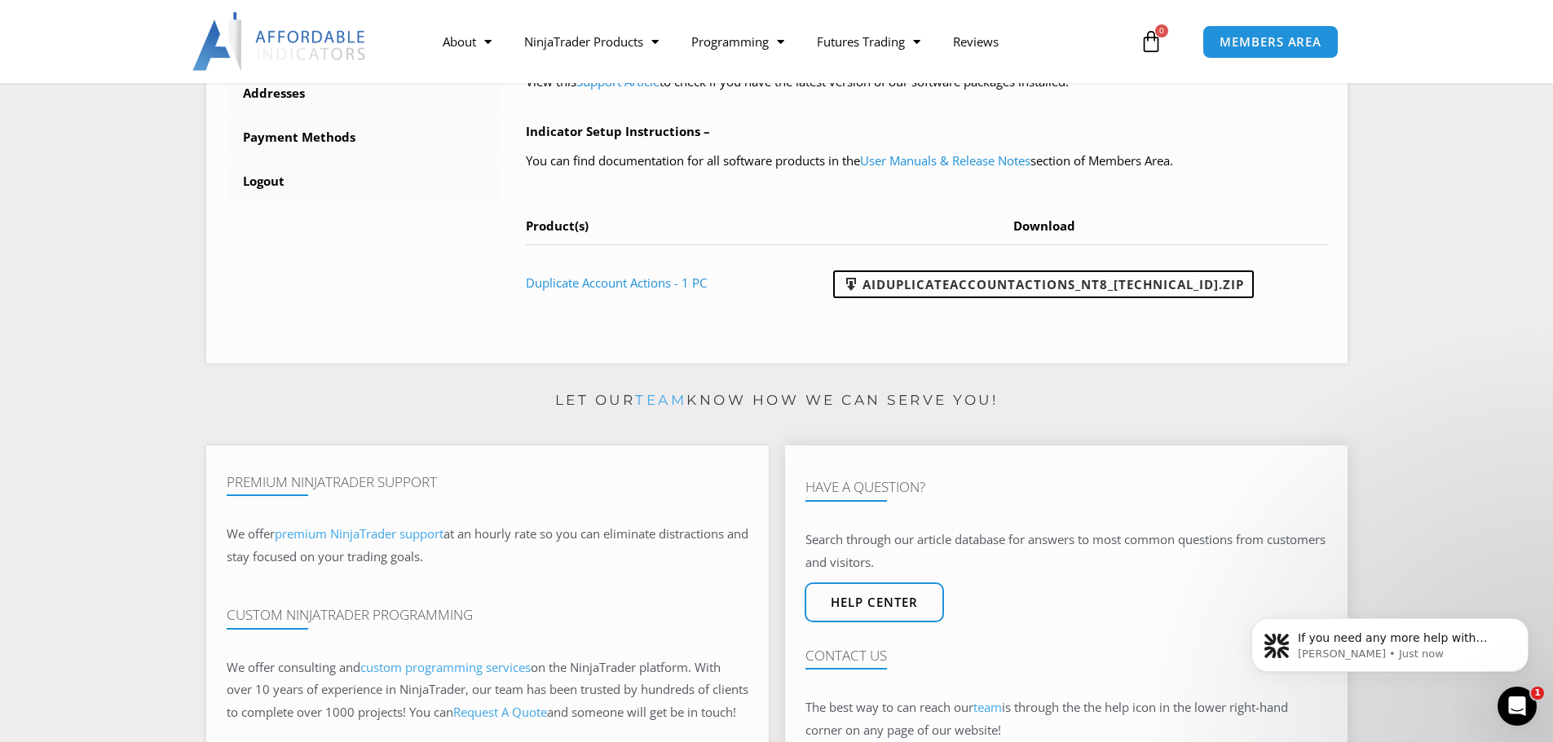
scroll to position [0, 0]
